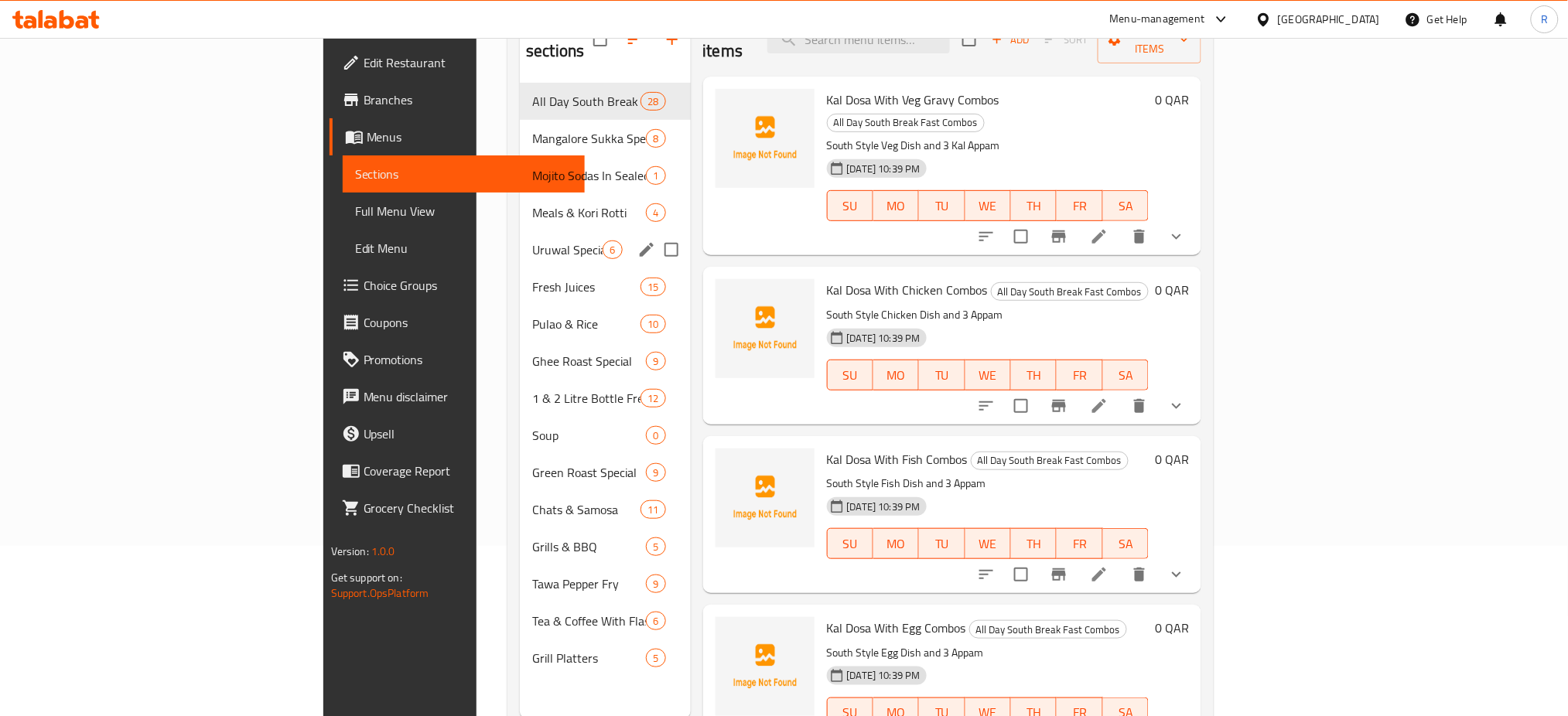
scroll to position [206, 0]
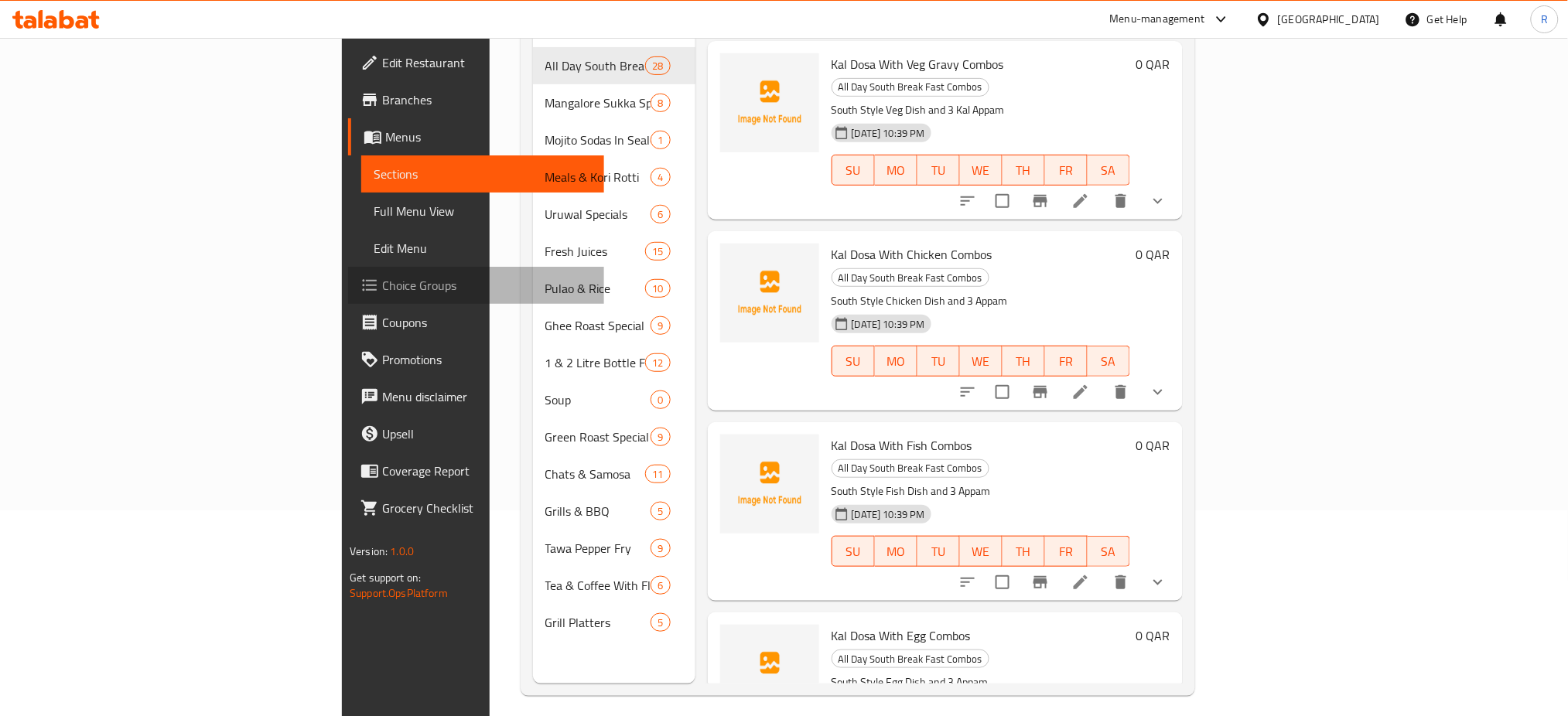
click at [382, 280] on span "Choice Groups" at bounding box center [487, 285] width 209 height 19
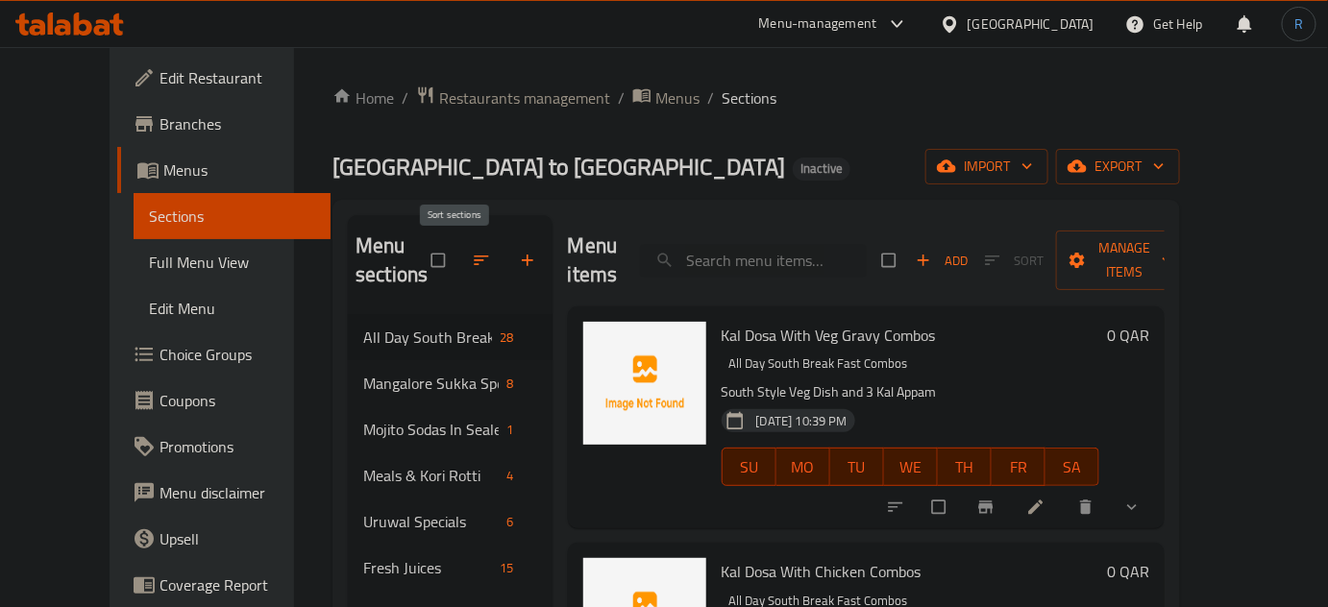
click at [472, 266] on icon "button" at bounding box center [481, 260] width 19 height 19
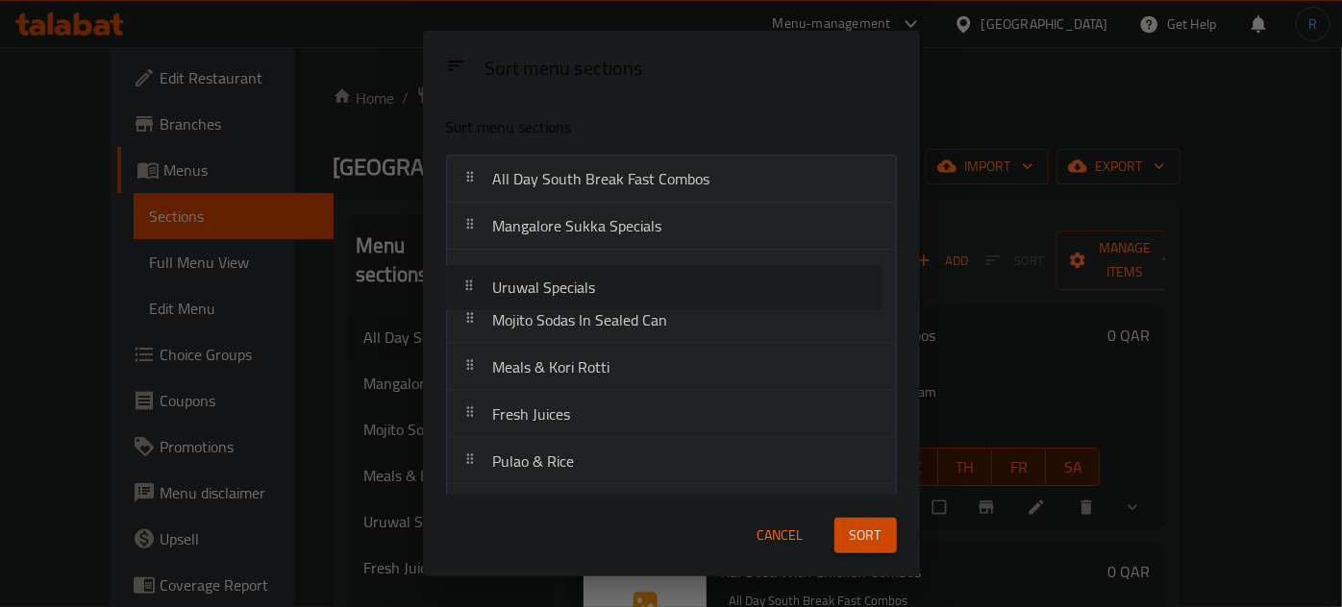
drag, startPoint x: 577, startPoint y: 373, endPoint x: 577, endPoint y: 273, distance: 100.0
click at [577, 273] on nav "All Day South Break Fast Combos Mangalore Sukka Specials Mojito Sodas In Sealed…" at bounding box center [671, 533] width 451 height 756
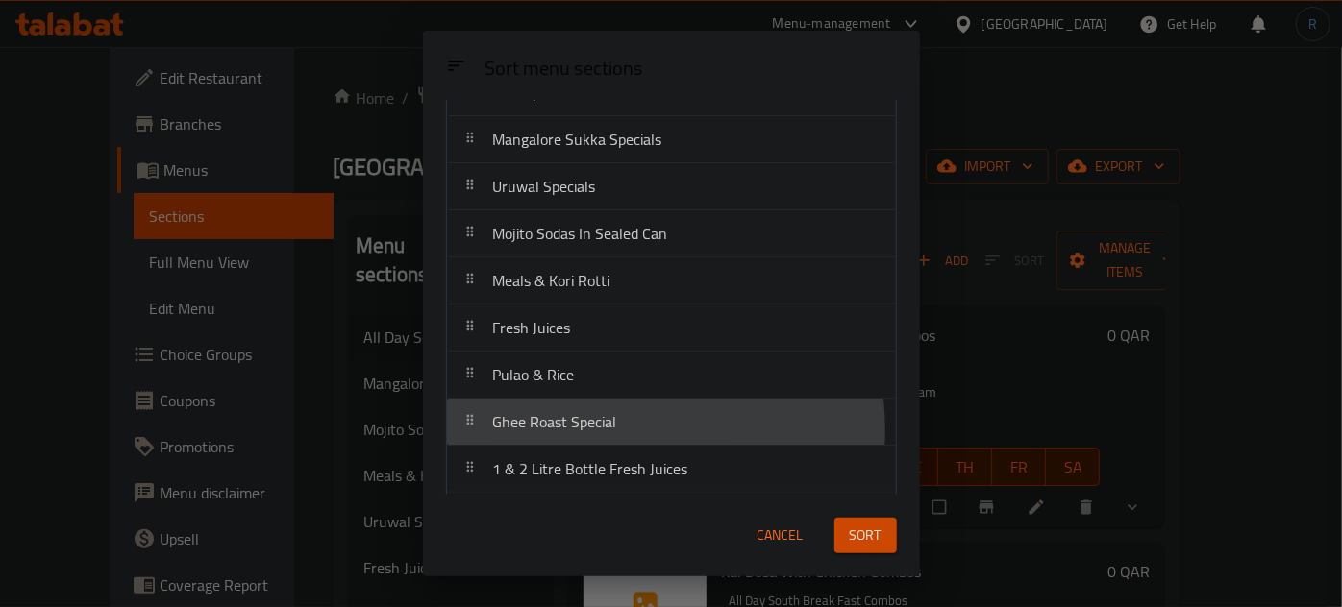
scroll to position [89, 0]
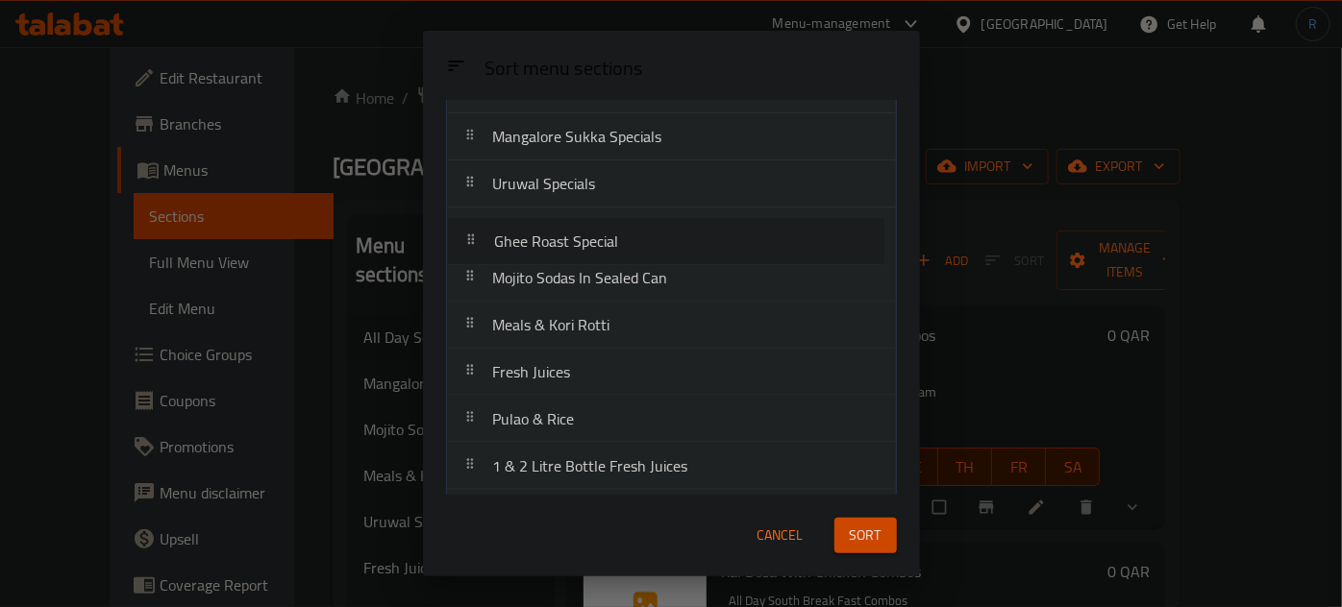
drag, startPoint x: 599, startPoint y: 428, endPoint x: 600, endPoint y: 244, distance: 183.6
click at [600, 244] on nav "All Day South Break Fast Combos Mangalore Sukka Specials Uruwal Specials Mojito…" at bounding box center [671, 443] width 451 height 756
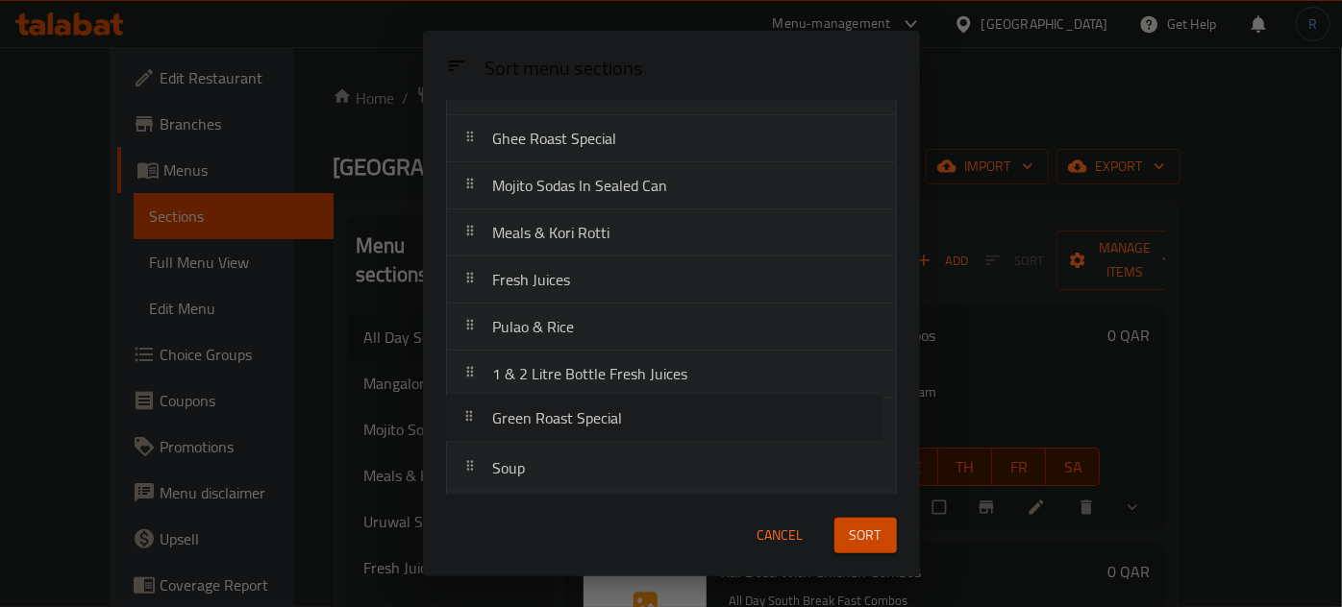
scroll to position [184, 0]
drag, startPoint x: 584, startPoint y: 476, endPoint x: 585, endPoint y: 237, distance: 238.4
click at [585, 237] on nav "All Day South Break Fast Combos Mangalore Sukka Specials Uruwal Specials Ghee R…" at bounding box center [671, 349] width 451 height 756
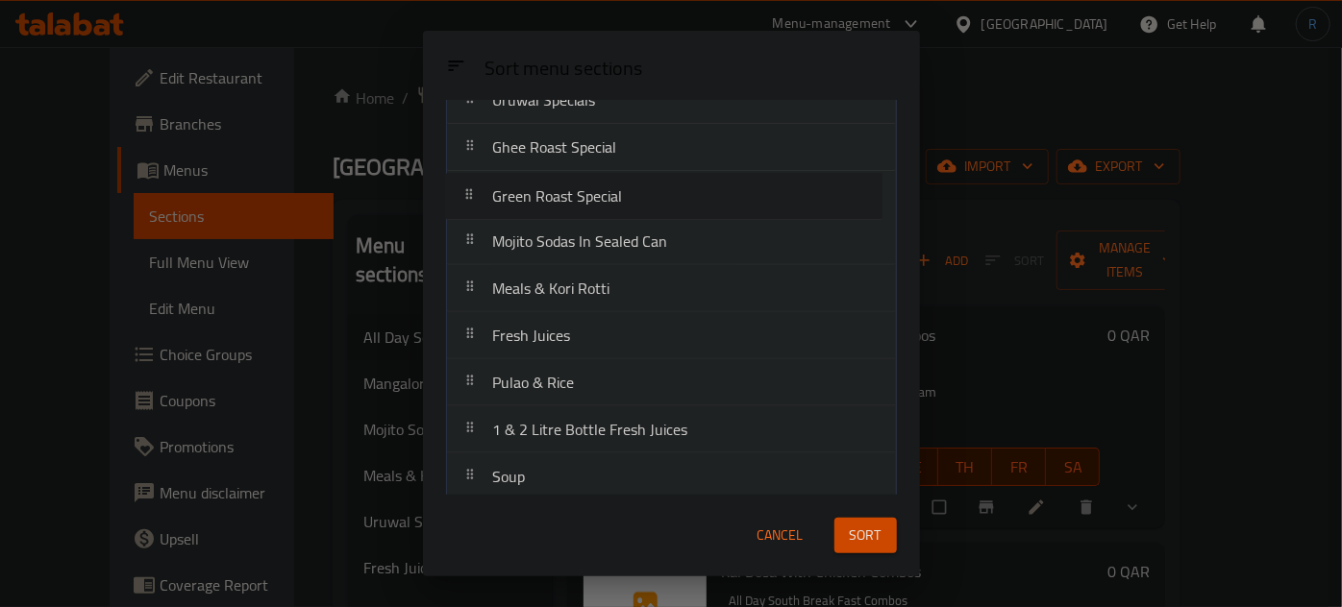
drag, startPoint x: 585, startPoint y: 237, endPoint x: 585, endPoint y: 198, distance: 39.4
click at [585, 198] on nav "All Day South Break Fast Combos Mangalore Sukka Specials Uruwal Specials Ghee R…" at bounding box center [671, 360] width 451 height 756
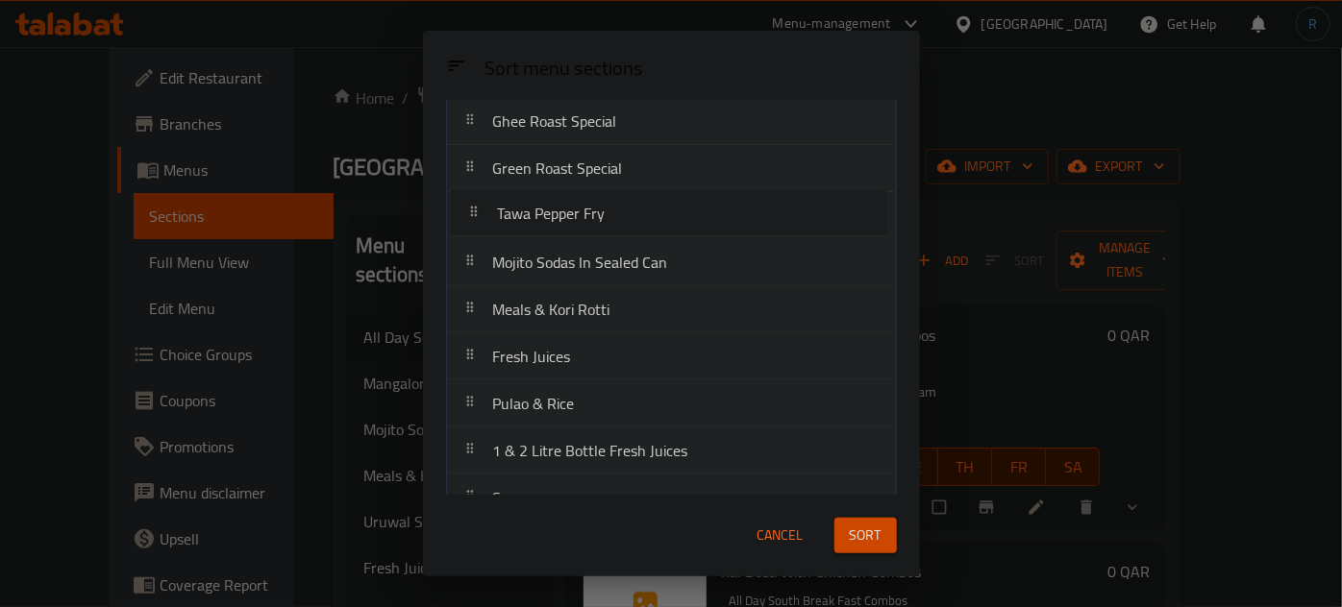
scroll to position [199, 0]
drag, startPoint x: 555, startPoint y: 445, endPoint x: 559, endPoint y: 226, distance: 219.2
click at [559, 226] on nav "All Day South Break Fast Combos Mangalore Sukka Specials Uruwal Specials Ghee R…" at bounding box center [671, 334] width 451 height 756
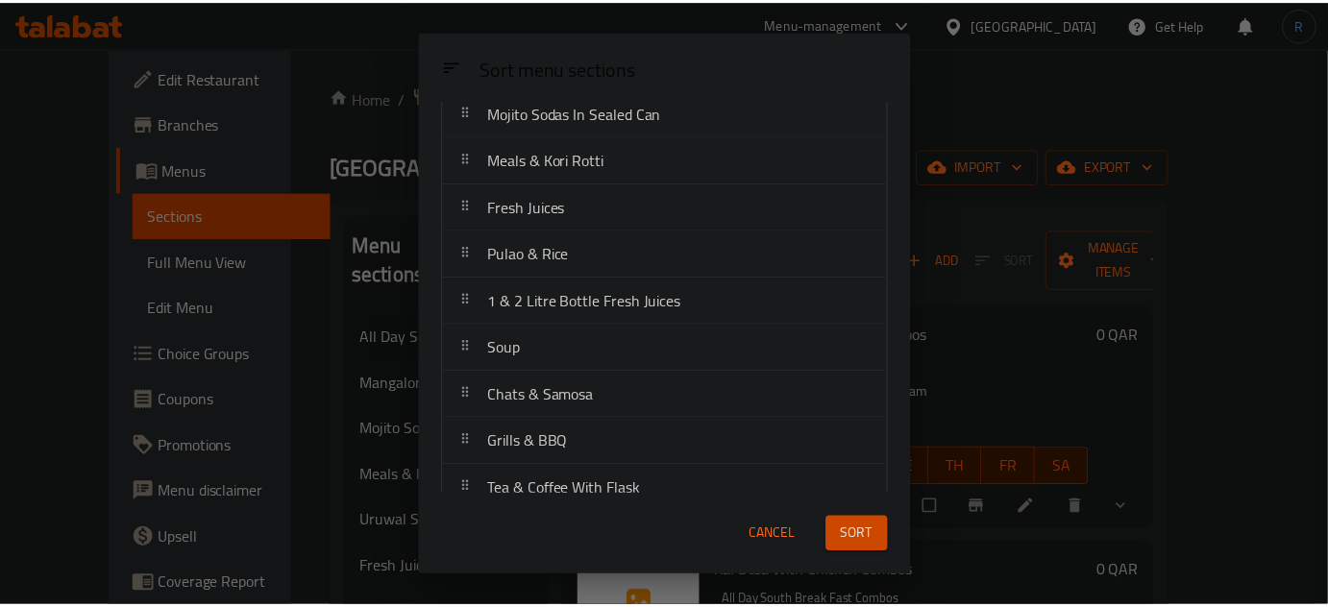
scroll to position [417, 0]
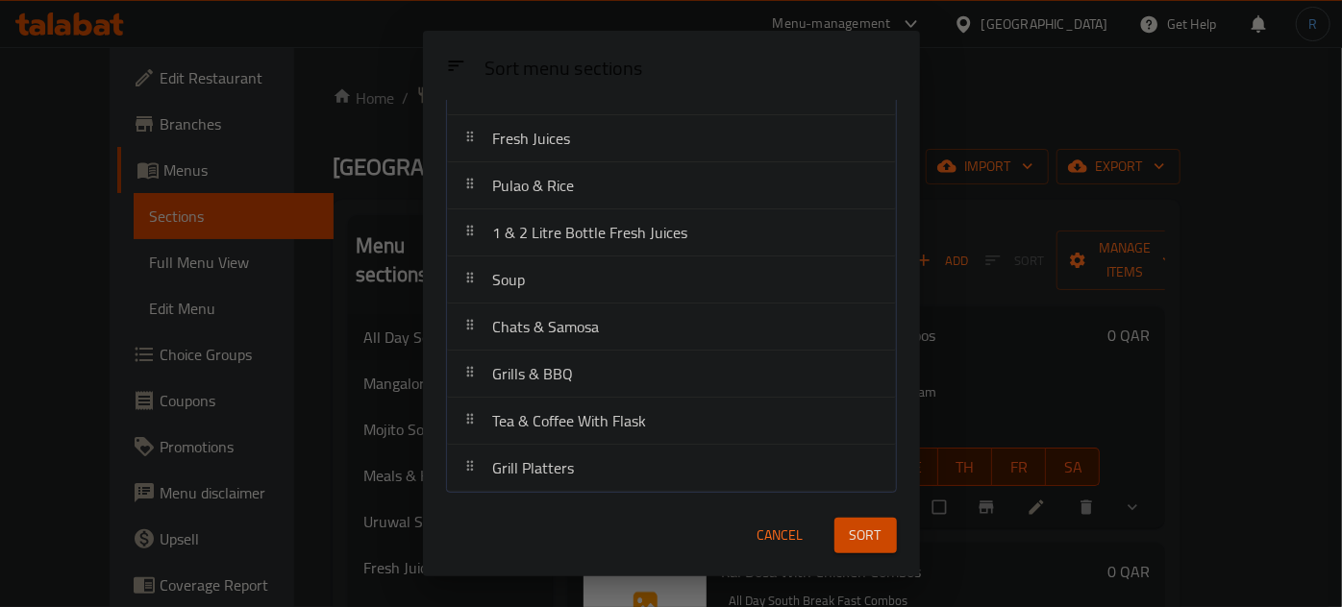
drag, startPoint x: 978, startPoint y: 118, endPoint x: 956, endPoint y: 133, distance: 25.6
click at [978, 118] on div "Sort menu sections Sort menu sections All Day South Break Fast Combos Mangalore…" at bounding box center [671, 303] width 1342 height 607
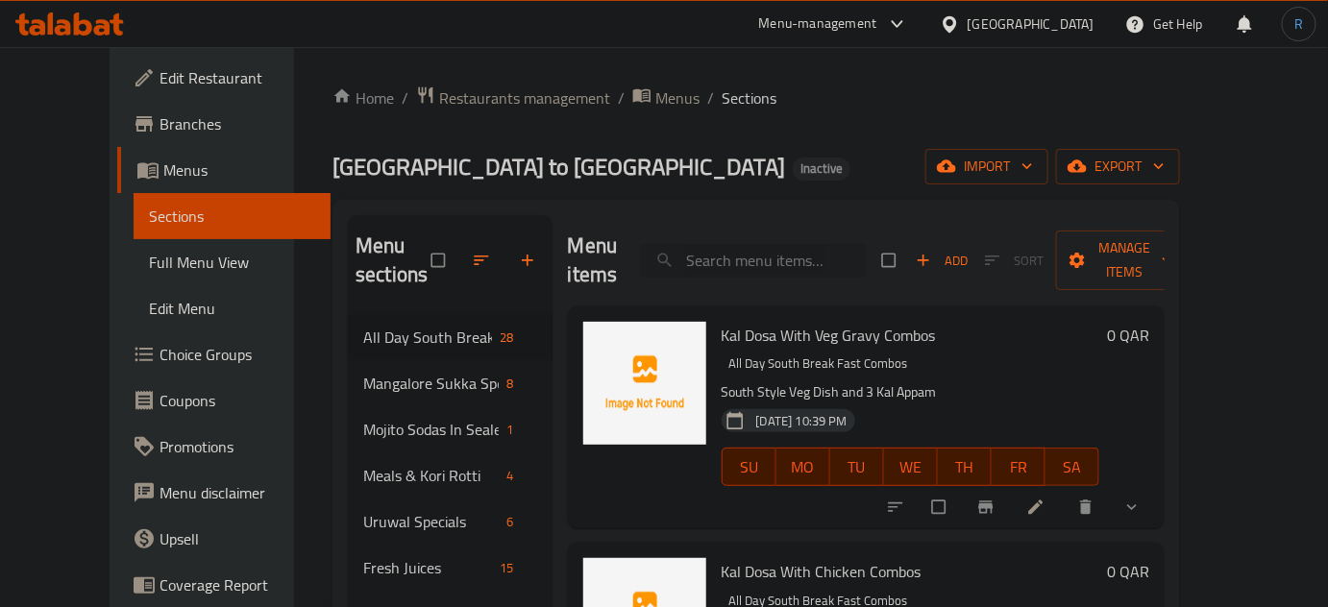
click at [759, 244] on input "search" at bounding box center [753, 261] width 227 height 34
paste input "Ragi Mudde Millet Ball With Choice of Curry"
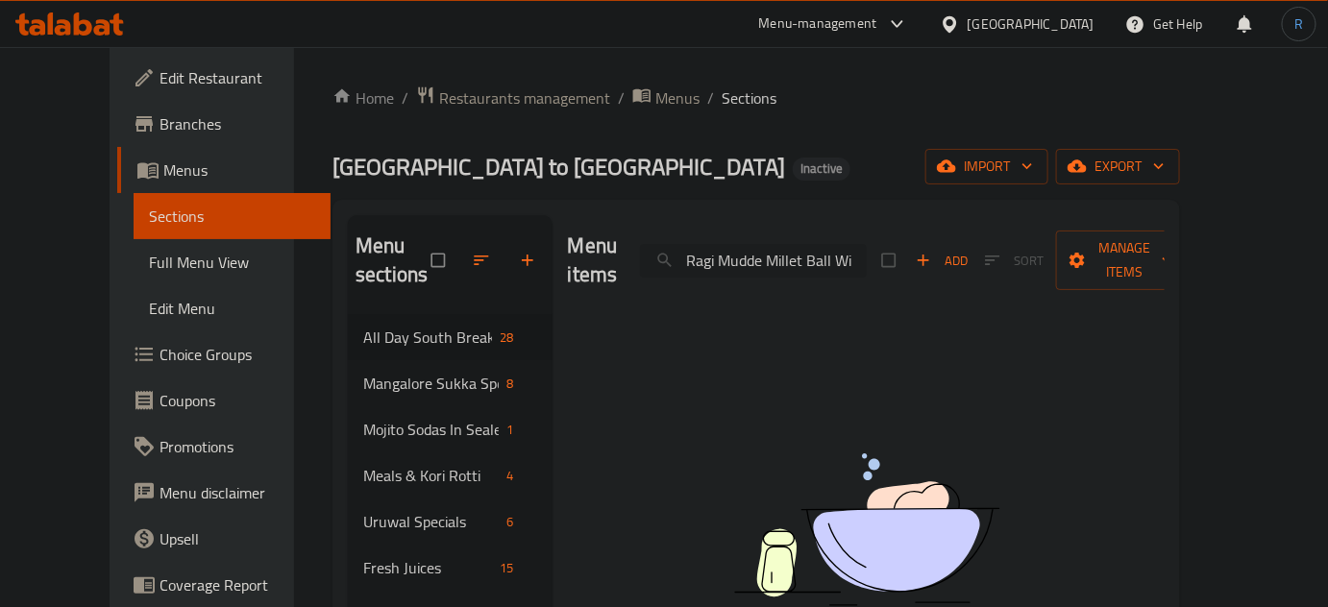
scroll to position [0, 0]
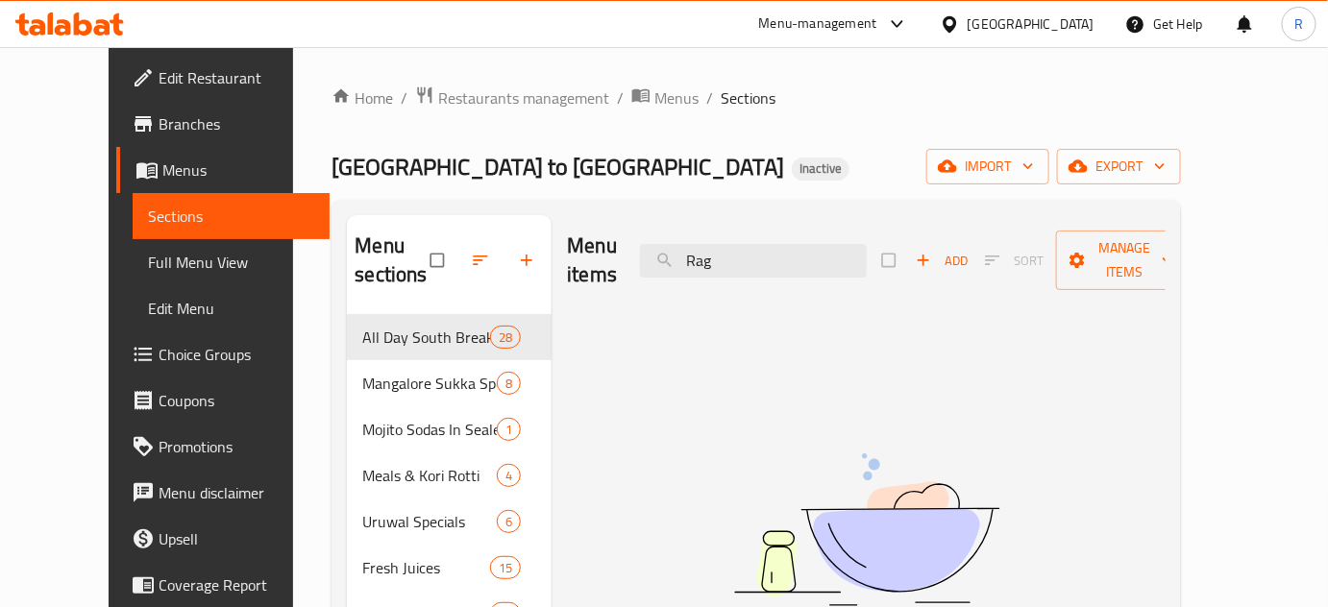
click at [699, 121] on div "Home / Restaurants management / Menus / Sections Mumbai to China Inactive impor…" at bounding box center [757, 581] width 850 height 990
drag, startPoint x: 904, startPoint y: 315, endPoint x: 894, endPoint y: 317, distance: 9.8
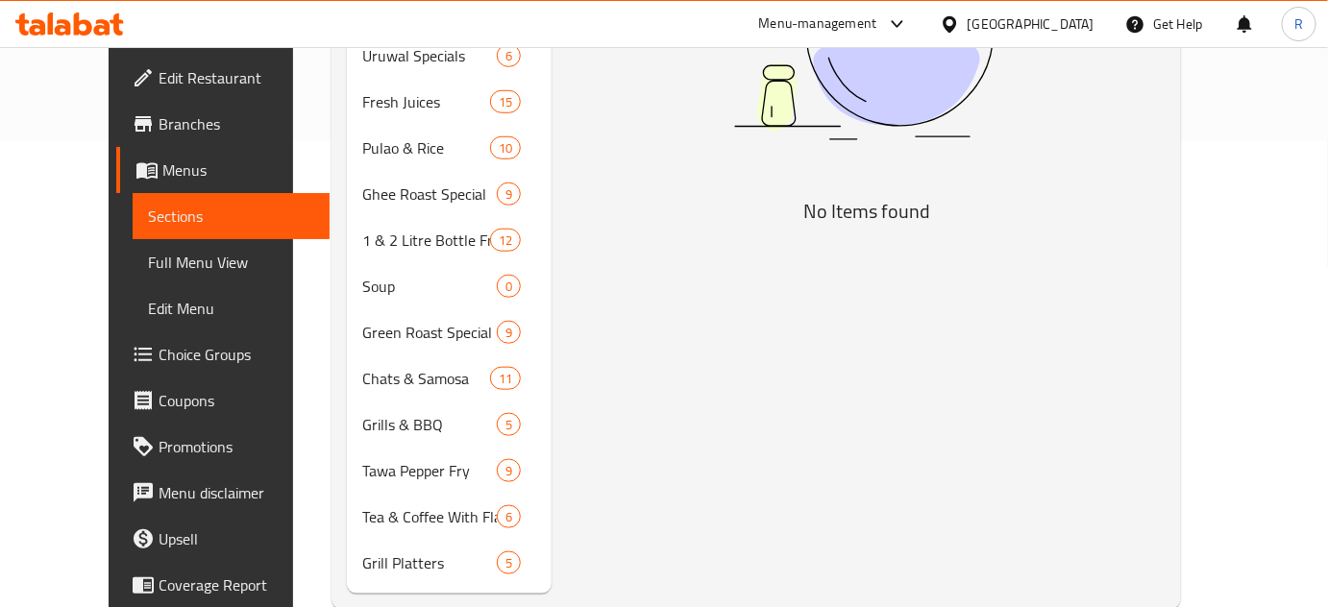
scroll to position [506, 0]
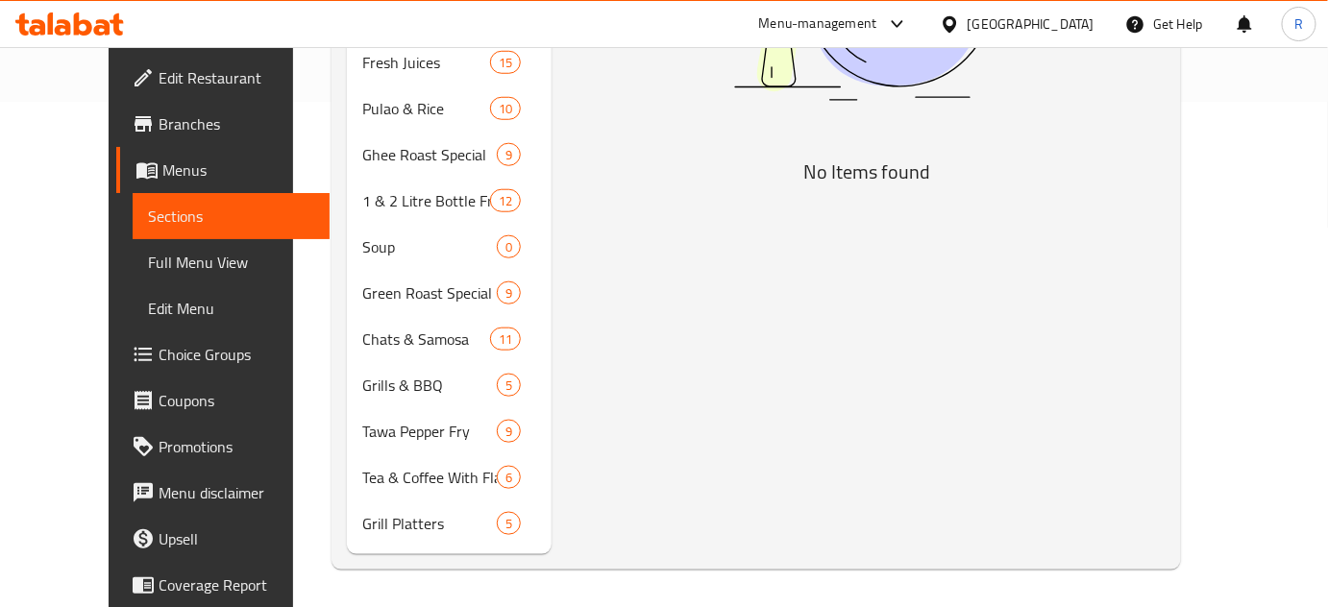
click at [869, 389] on div "Menu items Rag Add Sort Manage items No Items found" at bounding box center [859, 132] width 614 height 845
click at [918, 326] on div "Menu items Rag Add Sort Manage items No Items found" at bounding box center [859, 132] width 614 height 845
click at [656, 291] on div "Menu items Rag Add Sort Manage items No Items found" at bounding box center [859, 132] width 614 height 845
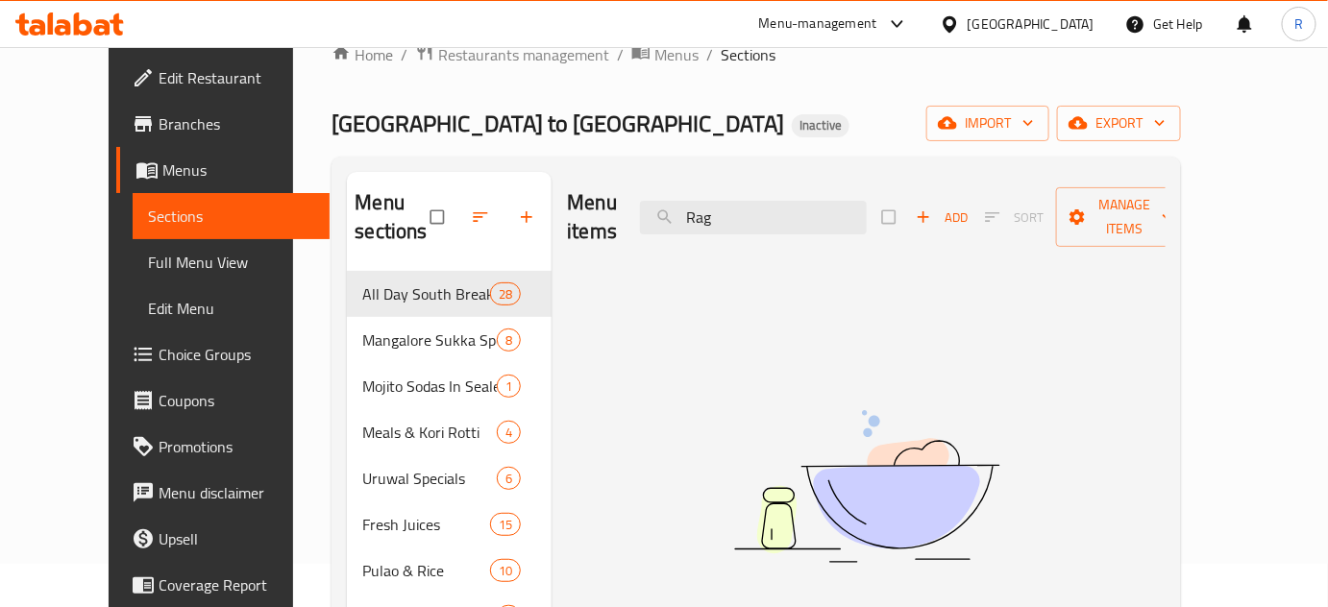
scroll to position [0, 0]
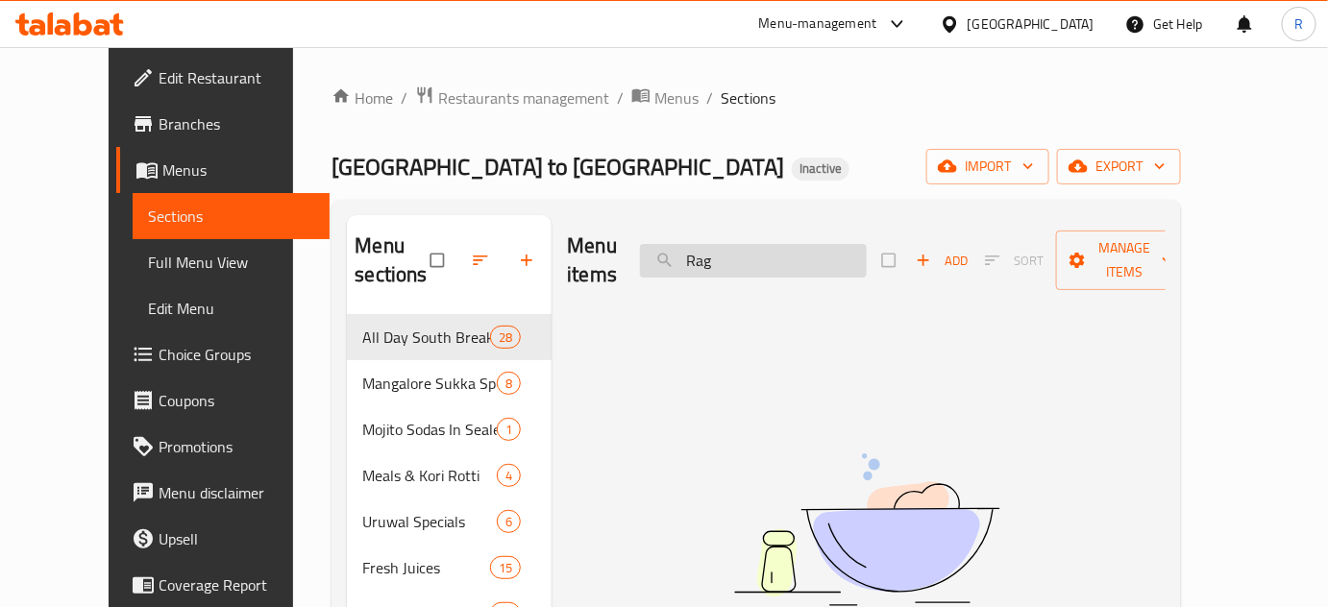
click at [807, 244] on input "Rag" at bounding box center [753, 261] width 227 height 34
paste input "Veg Mudde Saar"
click at [881, 144] on div "Home / Restaurants management / Menus / Sections Mumbai to China Inactive impor…" at bounding box center [757, 581] width 850 height 990
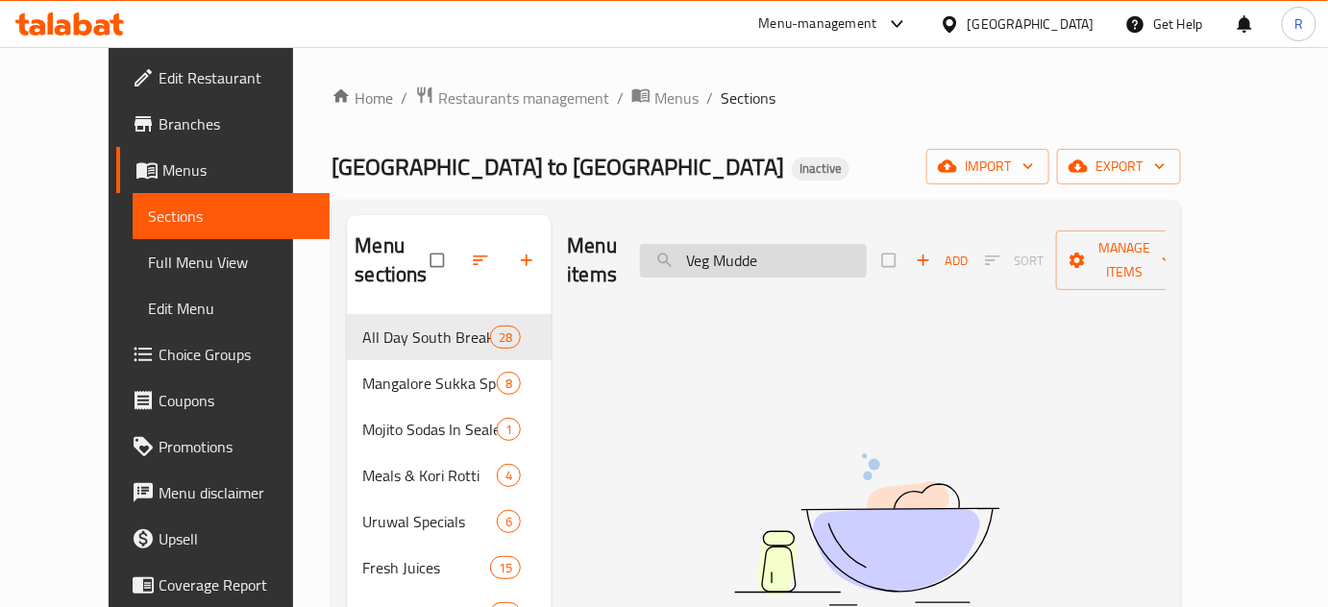
click at [827, 244] on input "Veg Mudde" at bounding box center [753, 261] width 227 height 34
paste input "Tikka Biriyani"
click at [807, 248] on input "Tikka Biriyani" at bounding box center [753, 261] width 227 height 34
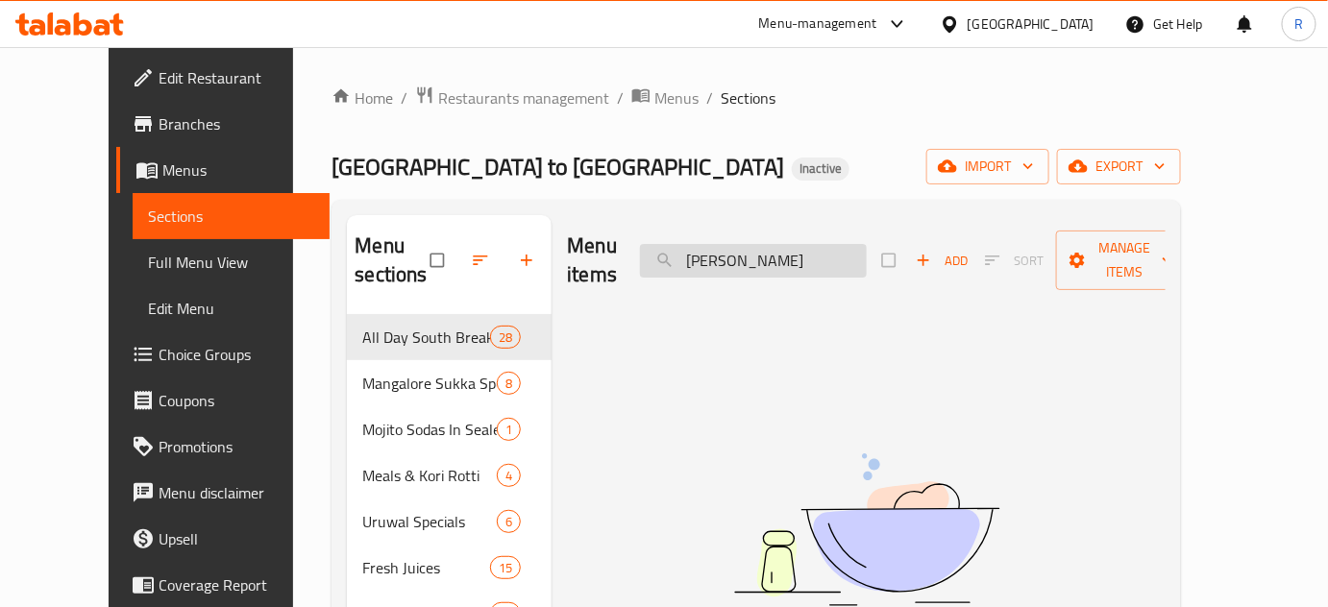
click at [807, 248] on input "Tikka Biriyani" at bounding box center [753, 261] width 227 height 34
paste input "he Great Indian Biriyanis & Rice"
type input "T"
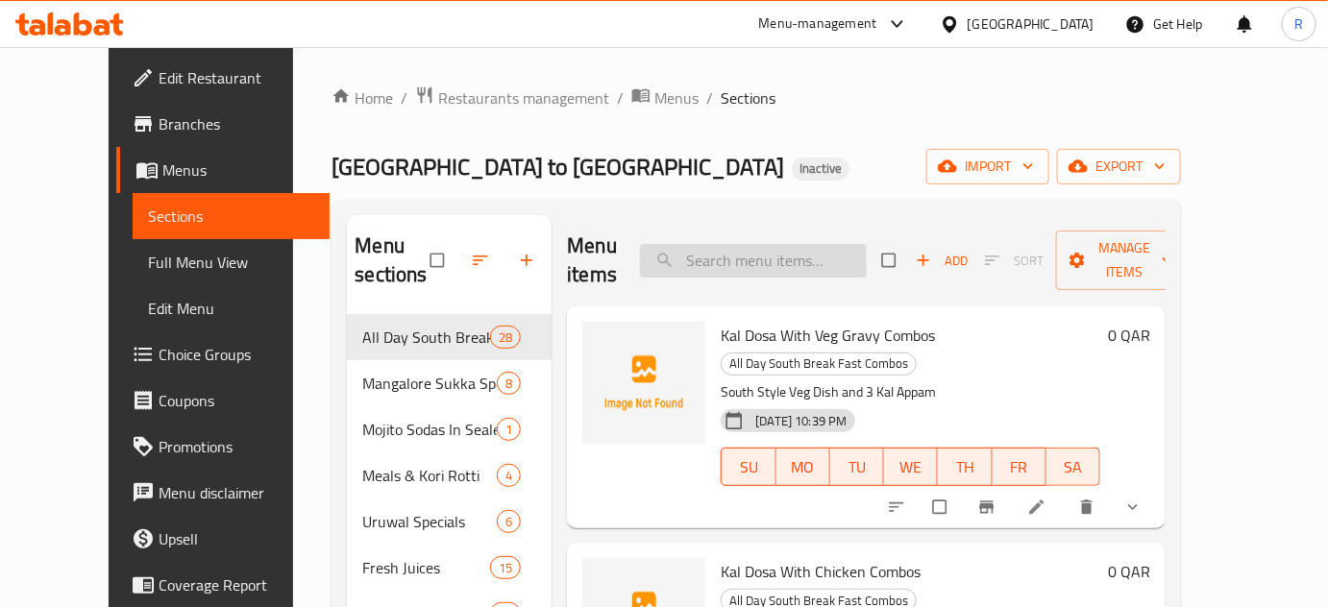
click at [769, 244] on input "search" at bounding box center [753, 261] width 227 height 34
paste input "Thallassery DUM Biriyani"
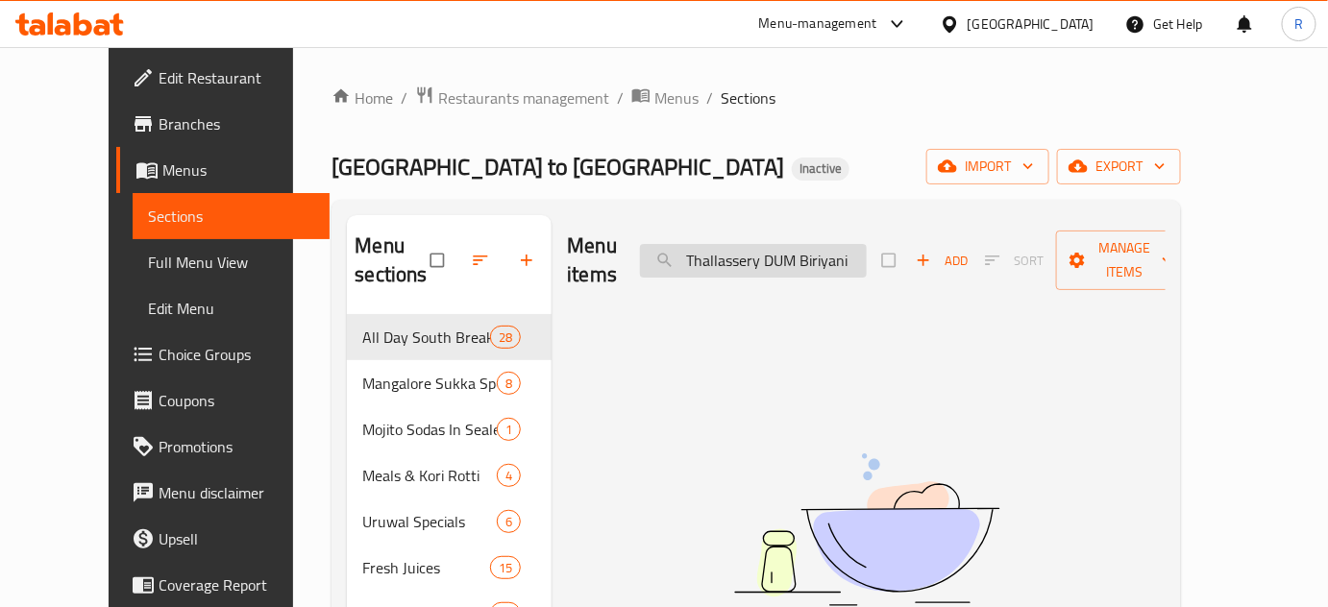
click at [734, 244] on input "Thallassery DUM Biriyani" at bounding box center [753, 261] width 227 height 34
paste input "Chinese Choupsey"
type input "Chinese Choupsey"
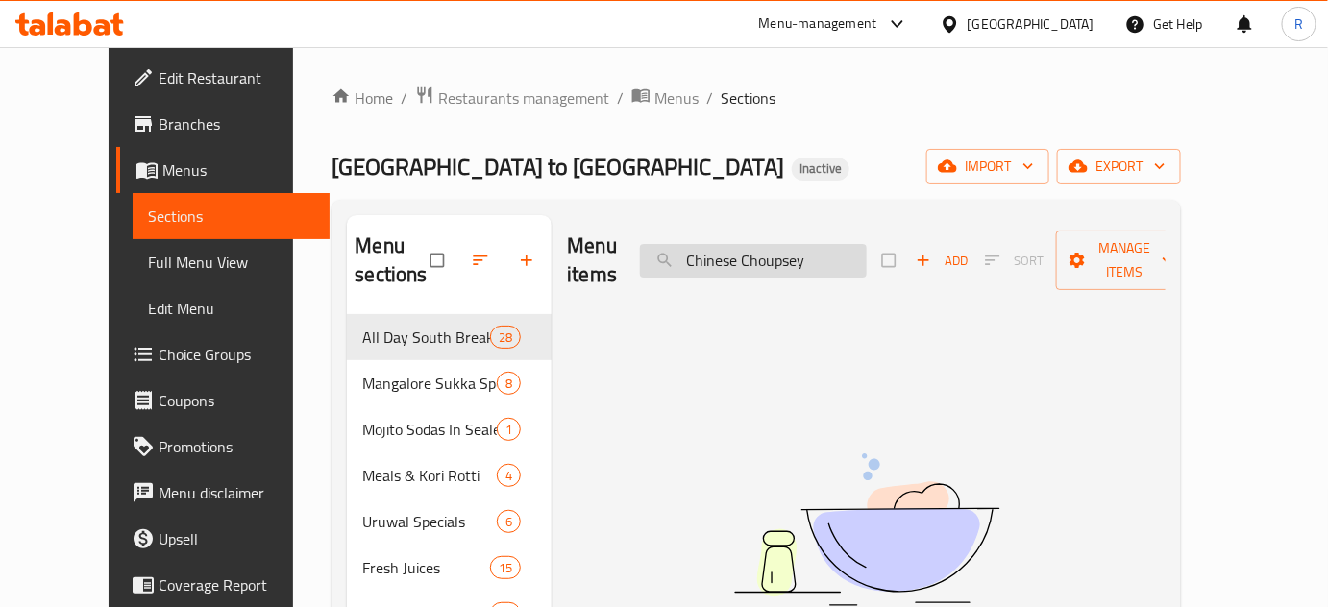
click at [807, 250] on input "Chinese Choupsey" at bounding box center [753, 261] width 227 height 34
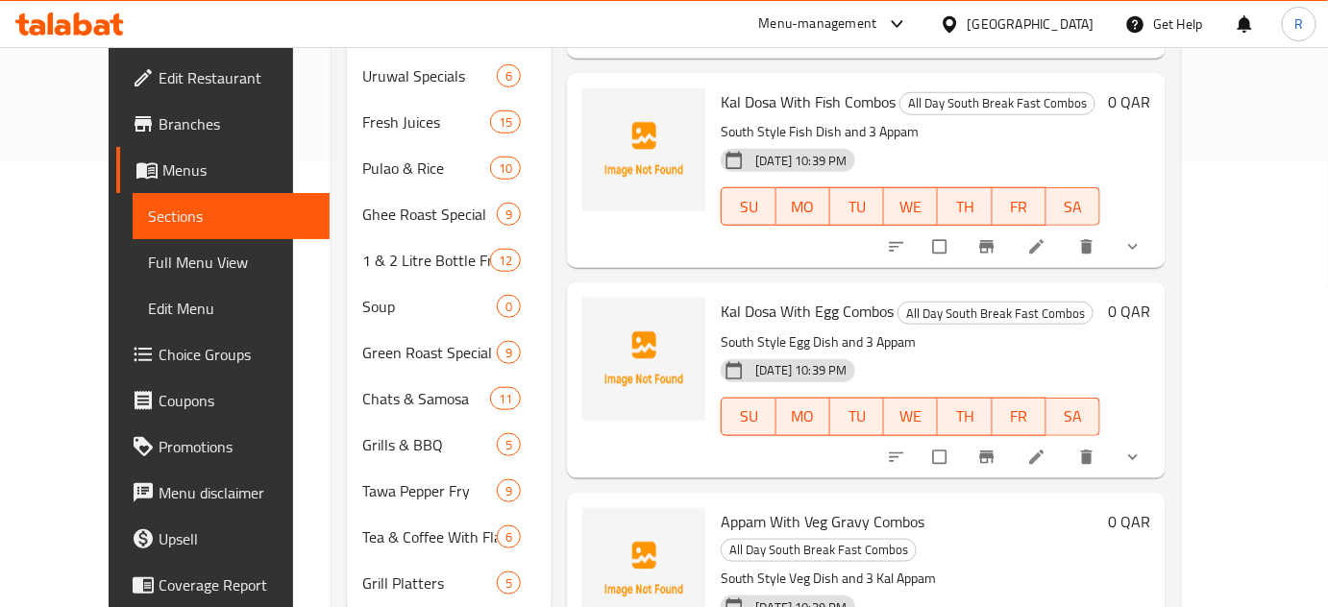
scroll to position [506, 0]
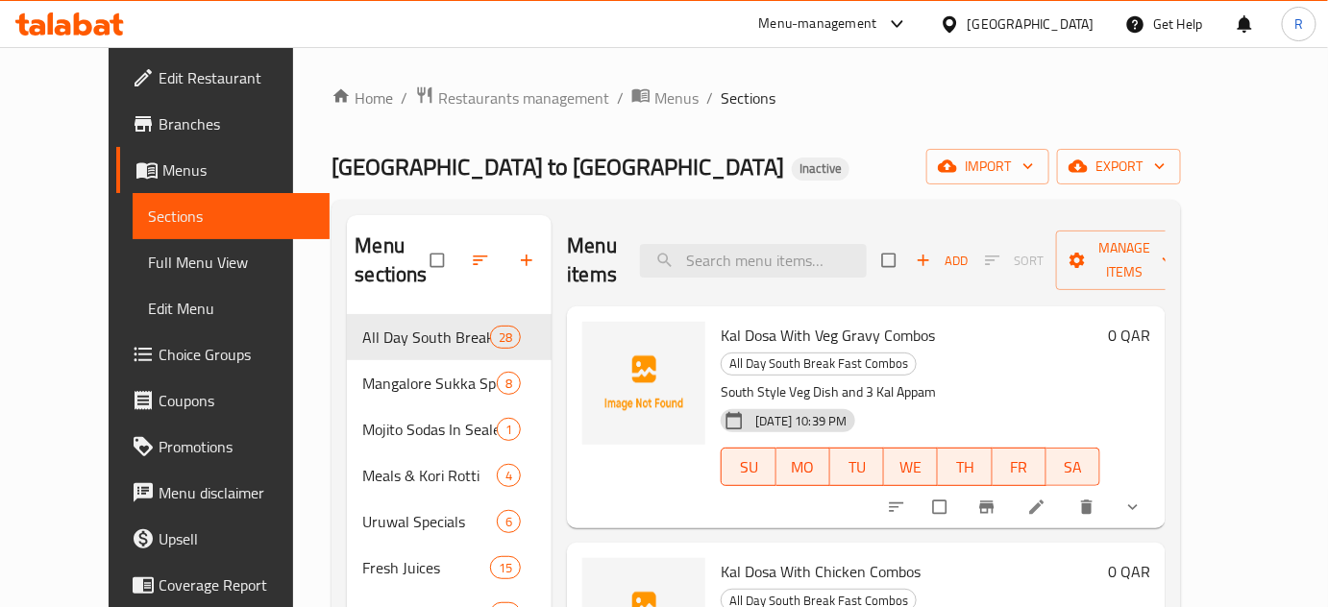
click at [841, 148] on div "Home / Restaurants management / Menus / Sections Mumbai to China Inactive impor…" at bounding box center [757, 581] width 850 height 990
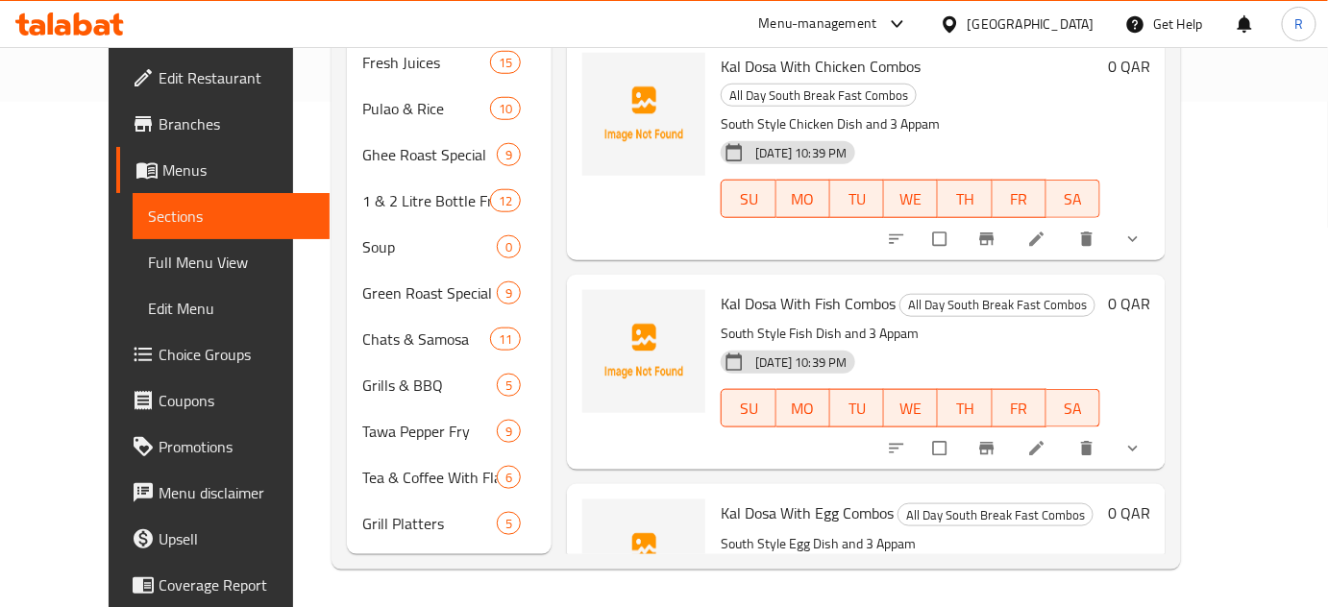
click at [973, 382] on div "SU MO TU WE TH FR SA" at bounding box center [910, 409] width 395 height 54
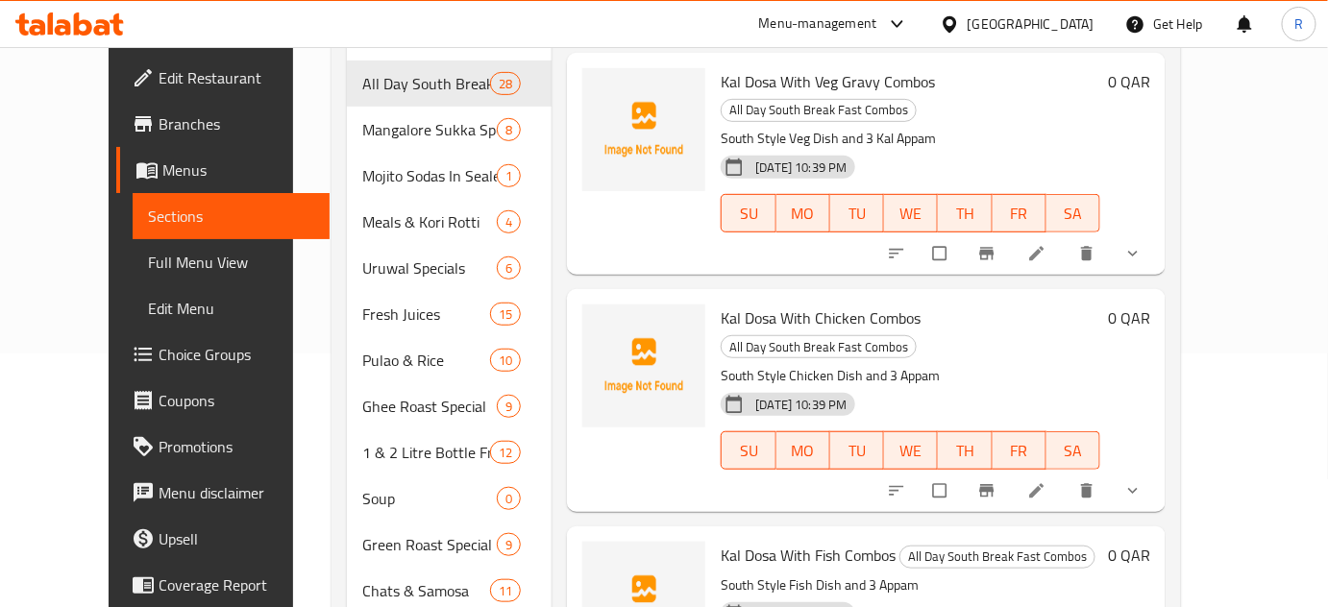
scroll to position [243, 0]
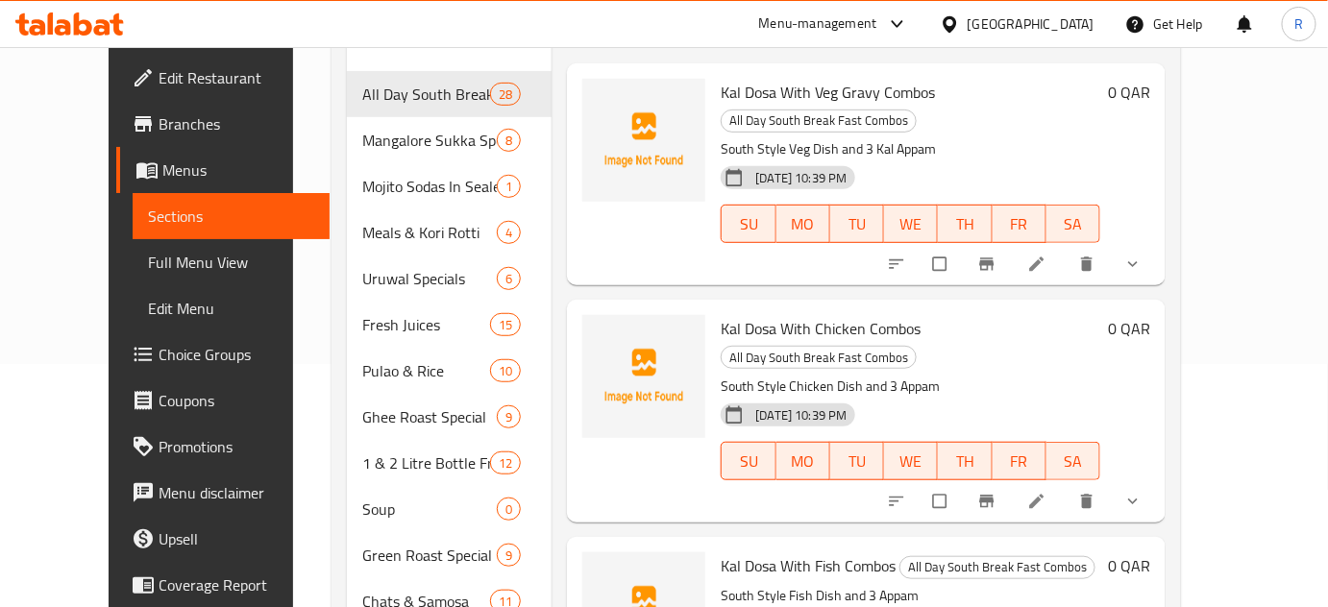
click at [897, 396] on div "09-08-2025 10:39 PM SU MO TU WE TH FR SA" at bounding box center [910, 448] width 395 height 104
click at [1078, 375] on p "South Style Chicken Dish and 3 Appam" at bounding box center [911, 387] width 380 height 24
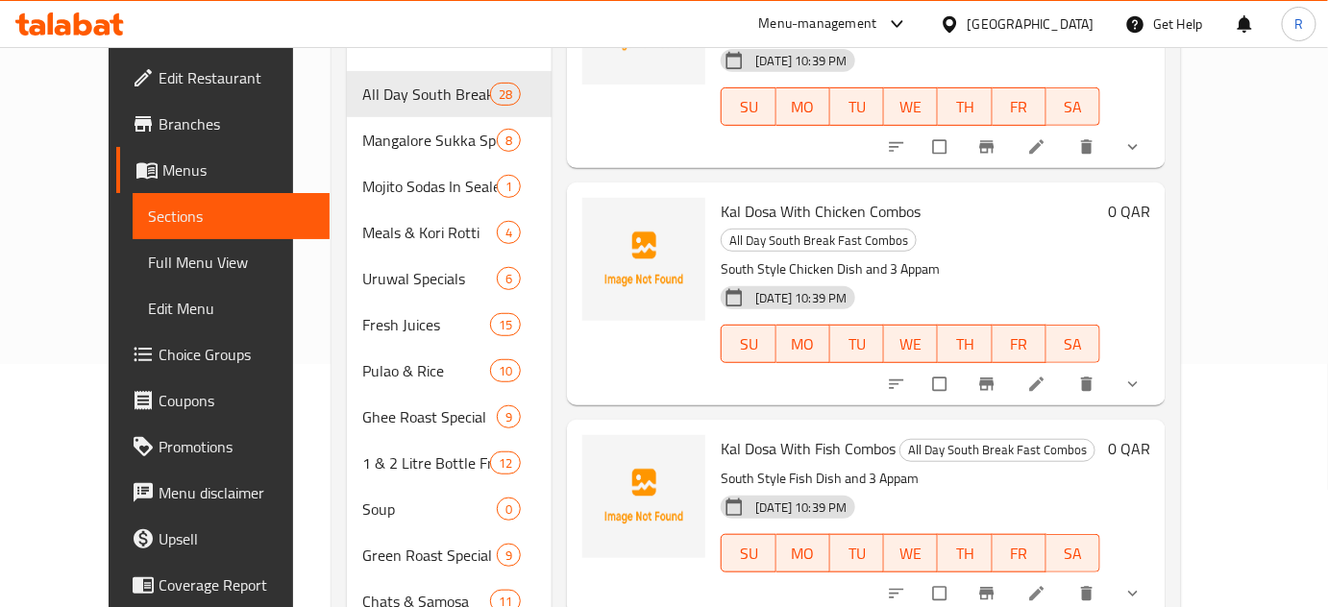
scroll to position [174, 0]
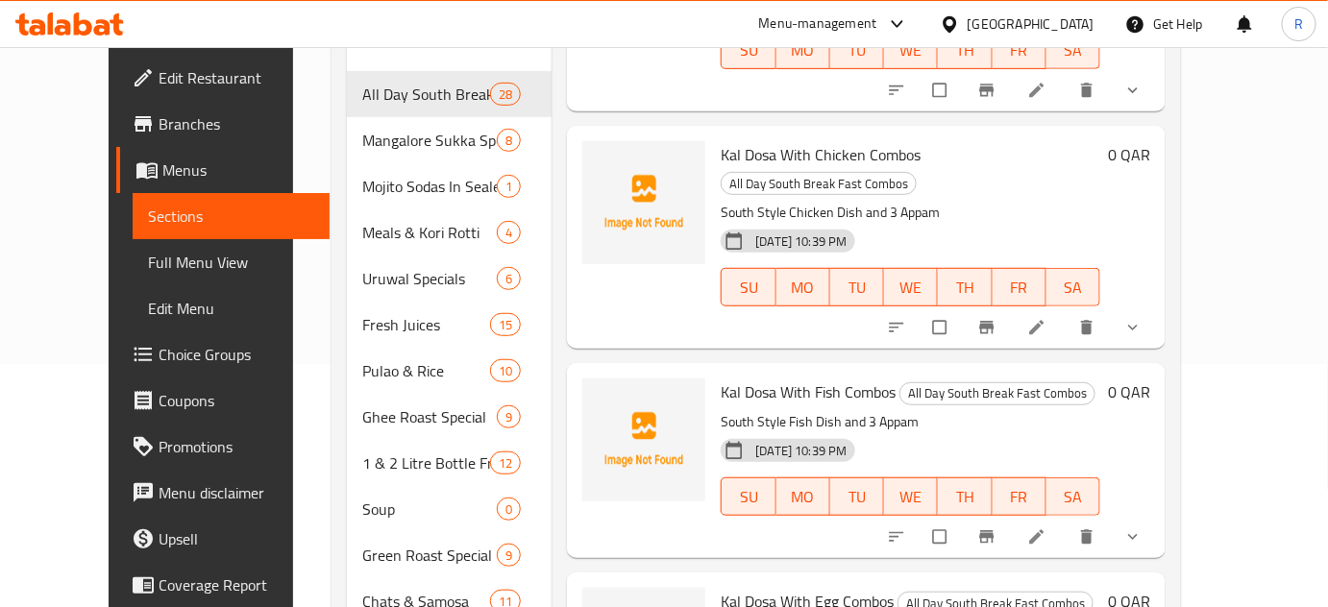
click at [1029, 432] on div "09-08-2025 10:39 PM SU MO TU WE TH FR SA" at bounding box center [910, 484] width 395 height 104
click at [1077, 379] on h6 "Kal Dosa With Fish Combos All Day South Break Fast Combos" at bounding box center [911, 392] width 380 height 27
click at [988, 432] on div "09-08-2025 10:39 PM SU MO TU WE TH FR SA" at bounding box center [910, 484] width 395 height 104
click at [48, 25] on icon at bounding box center [51, 23] width 6 height 22
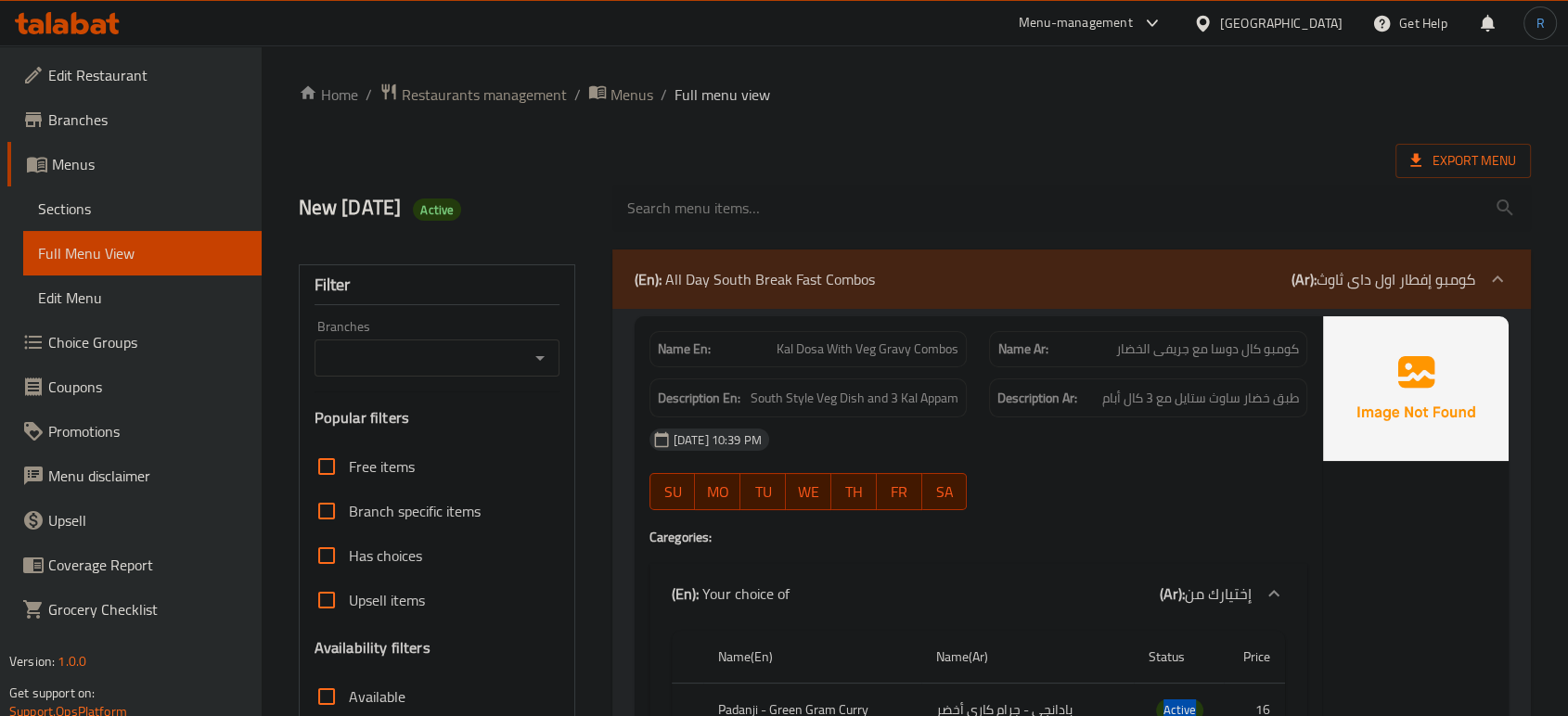
click at [906, 171] on div "New 9/8/2025 Active" at bounding box center [915, 208] width 1255 height 83
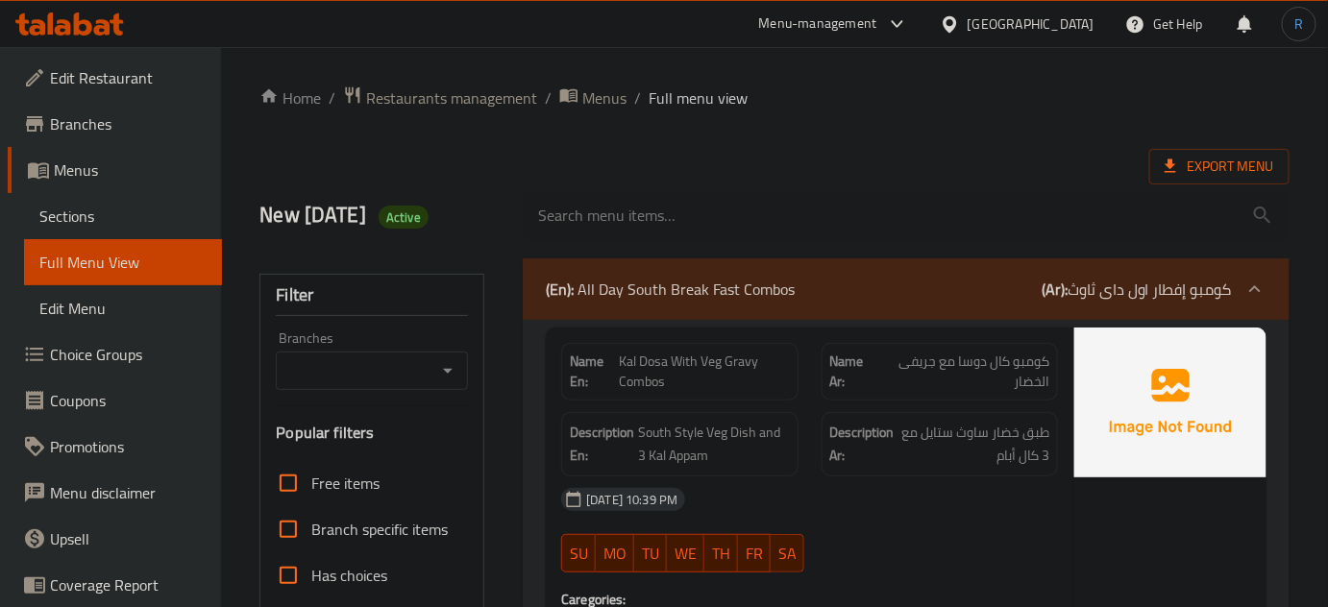
drag, startPoint x: 846, startPoint y: 121, endPoint x: 826, endPoint y: 122, distance: 20.2
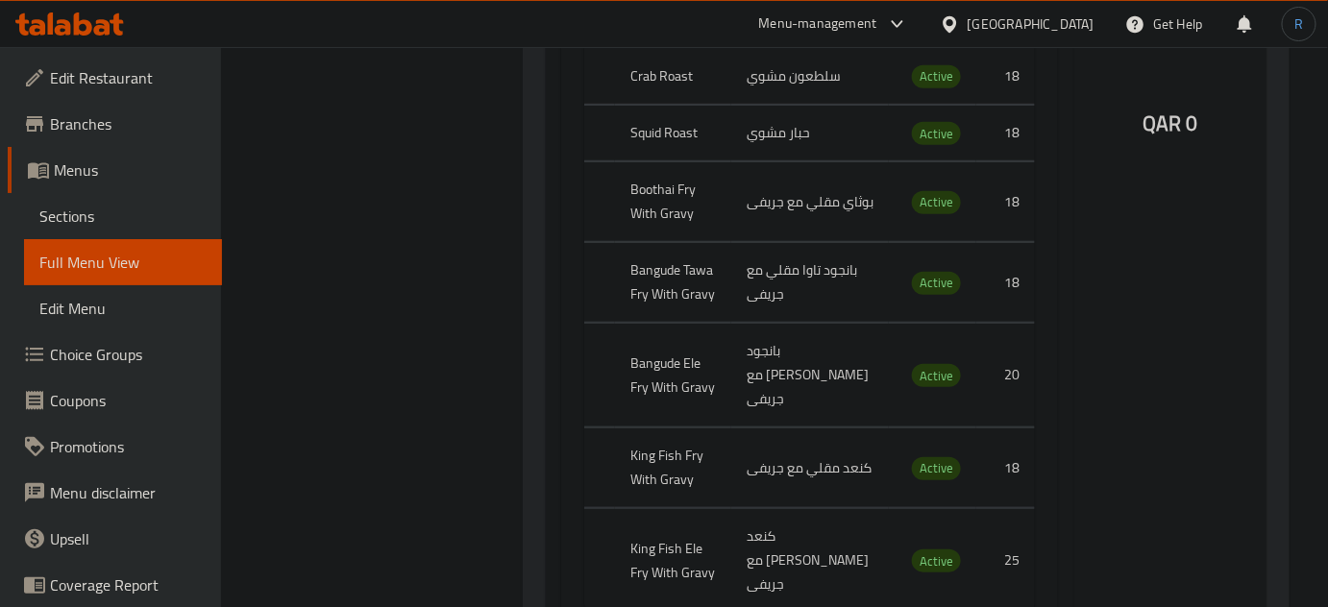
scroll to position [2796, 0]
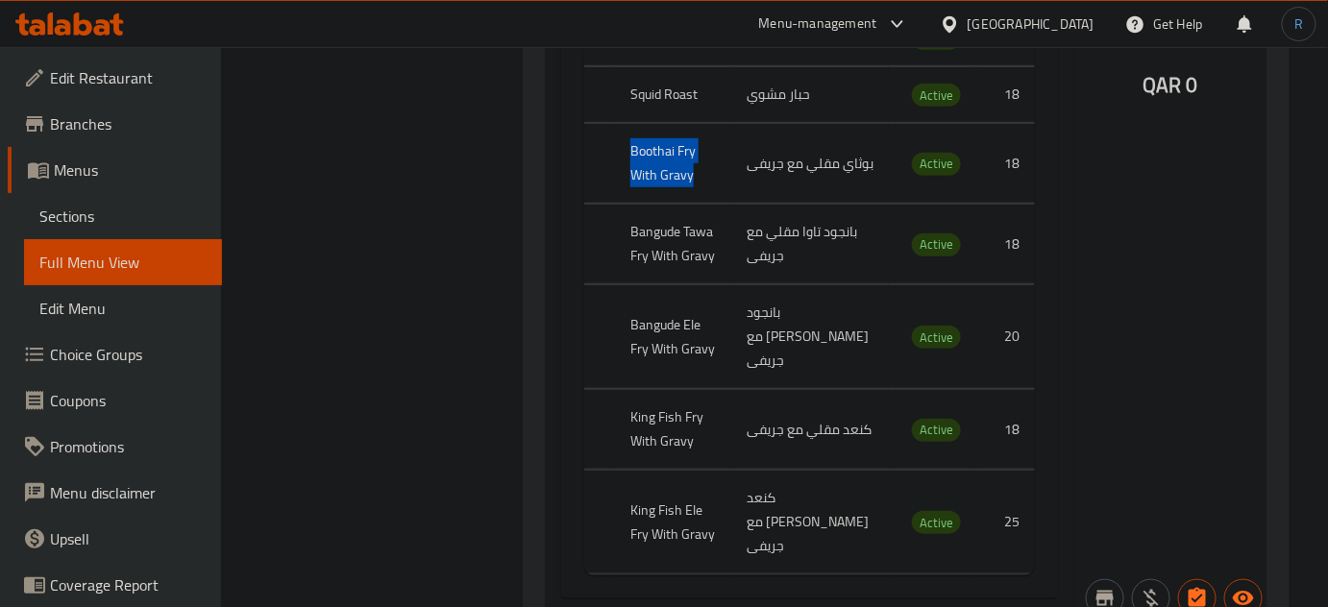
drag, startPoint x: 671, startPoint y: 171, endPoint x: 622, endPoint y: 144, distance: 55.9
copy th "Boothai Fry With Gravy"
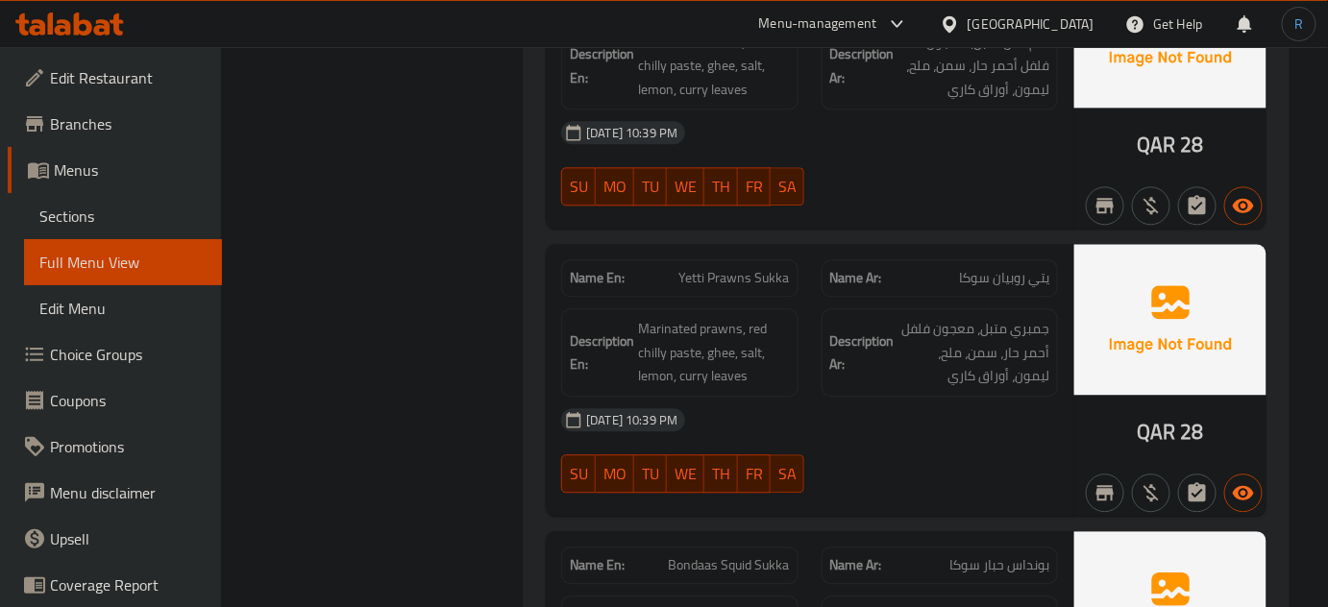
scroll to position [28312, 0]
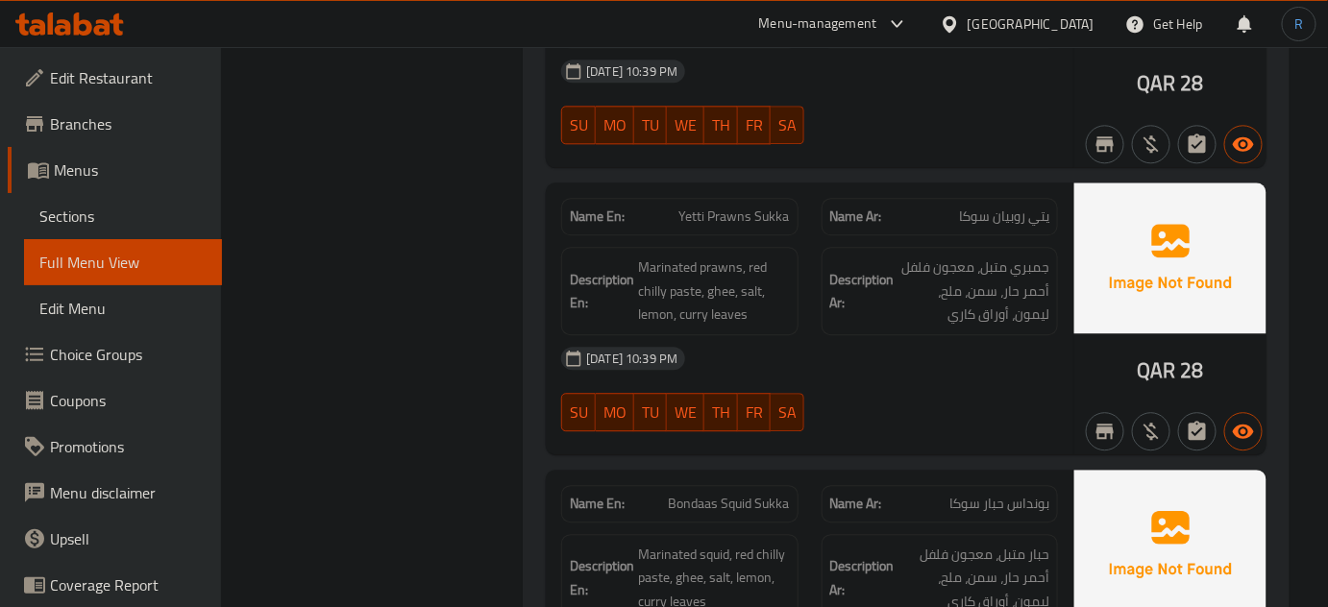
drag, startPoint x: 779, startPoint y: 161, endPoint x: 675, endPoint y: 153, distance: 104.1
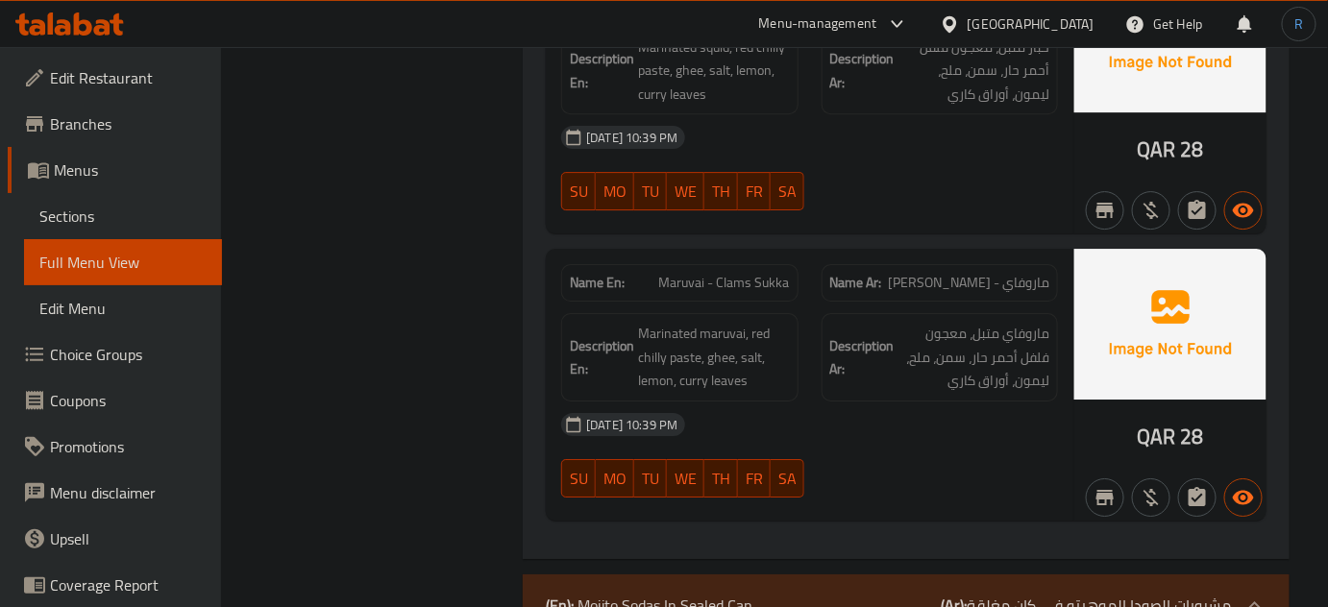
scroll to position [28837, 0]
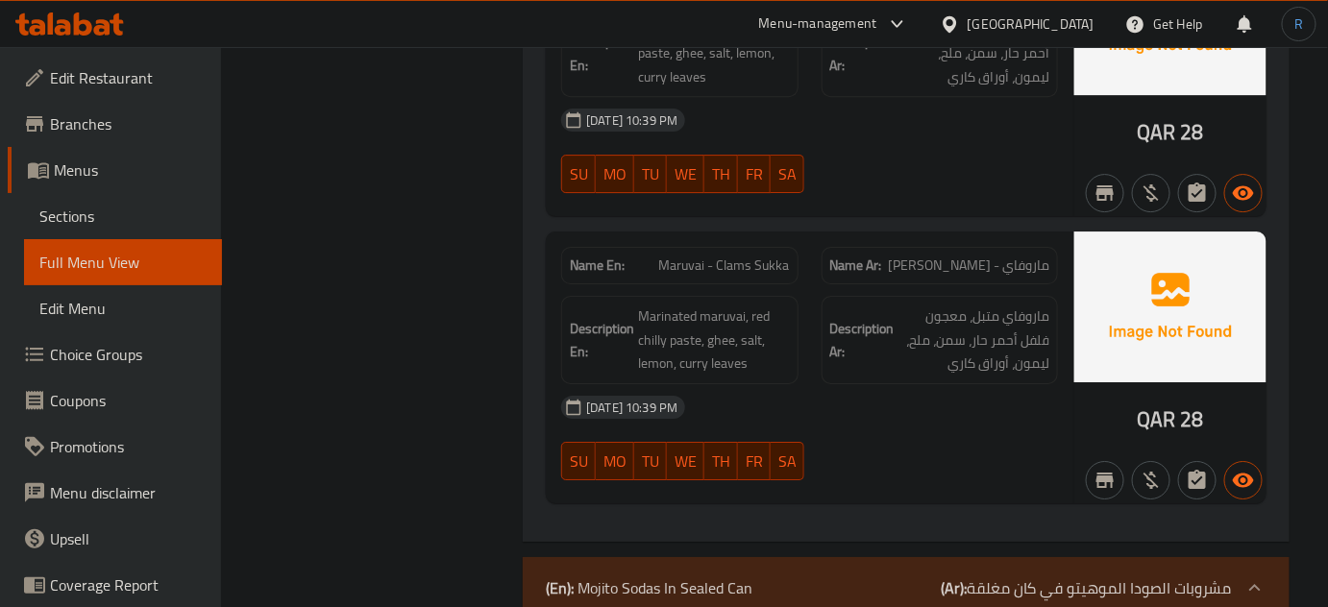
drag, startPoint x: 851, startPoint y: 296, endPoint x: 812, endPoint y: 253, distance: 57.9
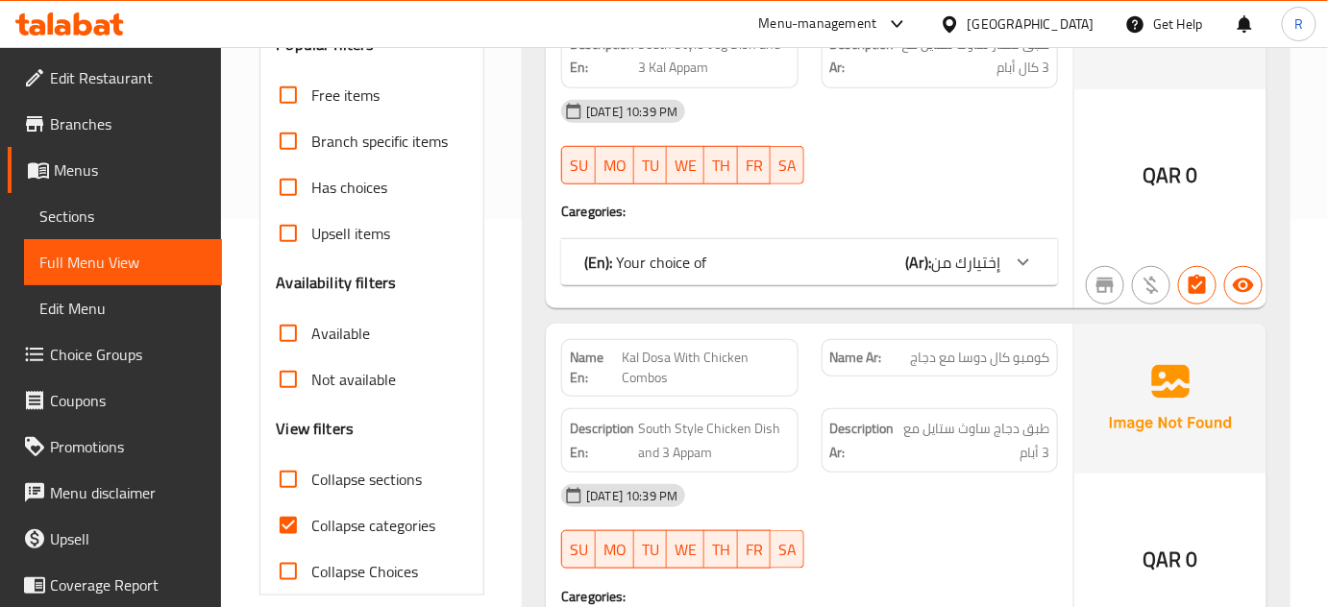
scroll to position [436, 0]
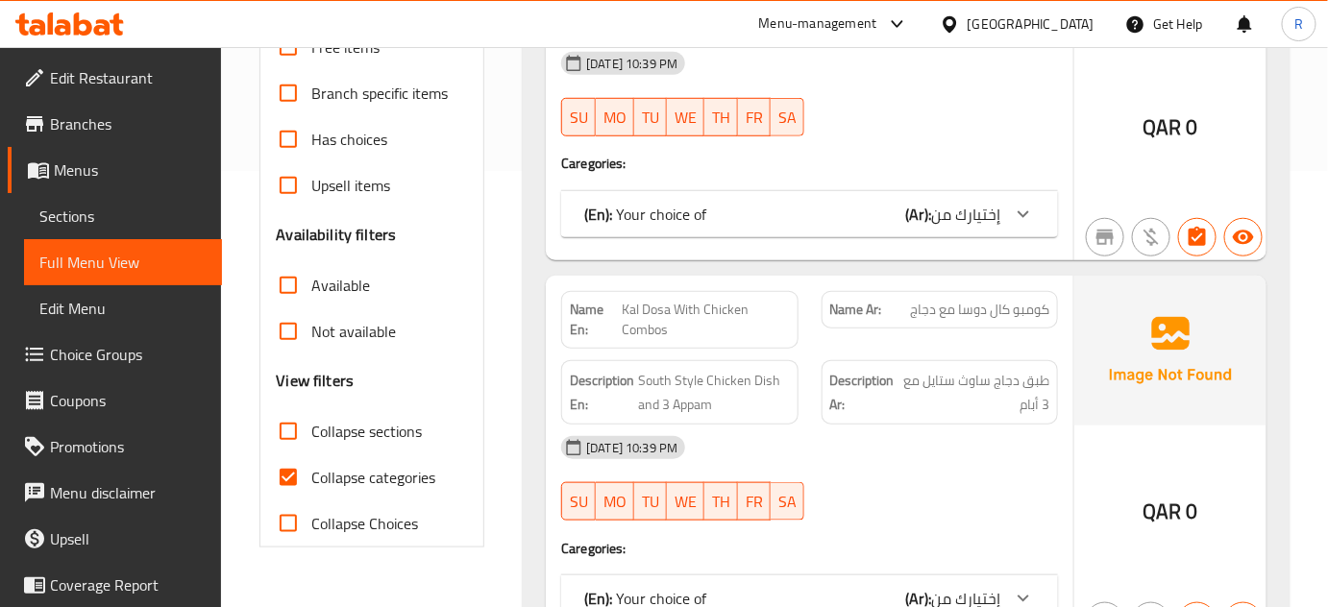
click at [287, 434] on input "Collapse sections" at bounding box center [288, 432] width 46 height 46
checkbox input "true"
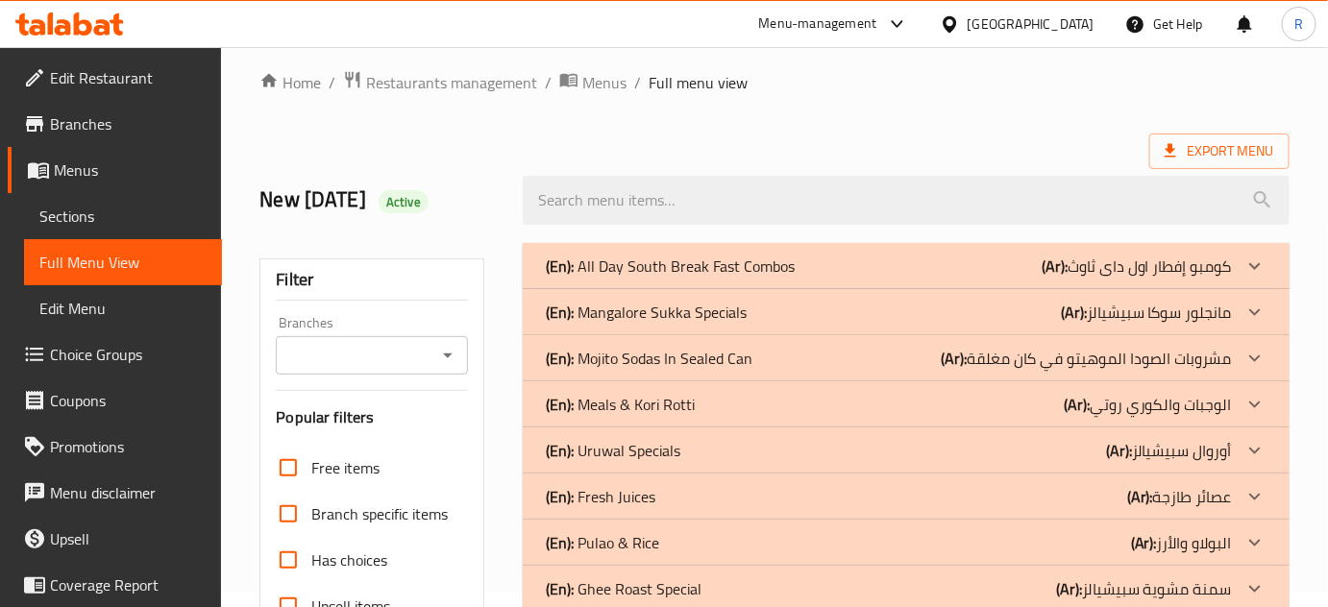
scroll to position [0, 0]
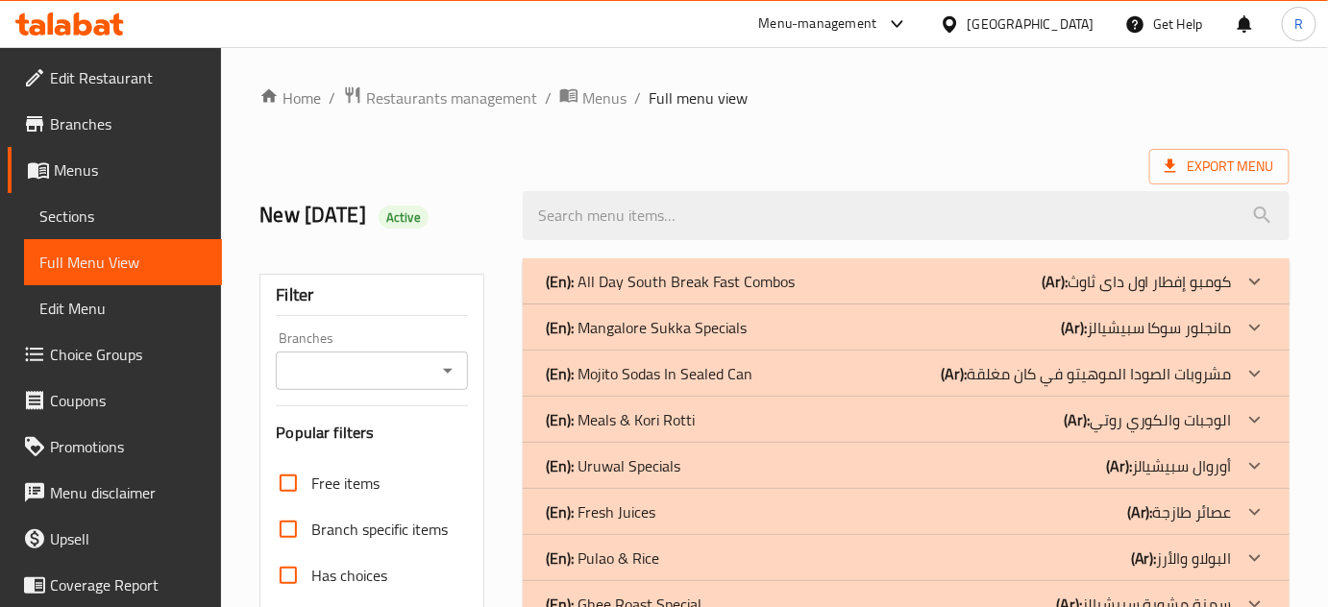
click at [932, 130] on div "Home / Restaurants management / Menus / Full menu view Export Menu New [DATE] A…" at bounding box center [775, 541] width 1030 height 911
drag, startPoint x: 1061, startPoint y: 155, endPoint x: 1033, endPoint y: 150, distance: 28.3
click at [1061, 155] on div "Export Menu" at bounding box center [775, 167] width 1030 height 36
